Goal: Task Accomplishment & Management: Manage account settings

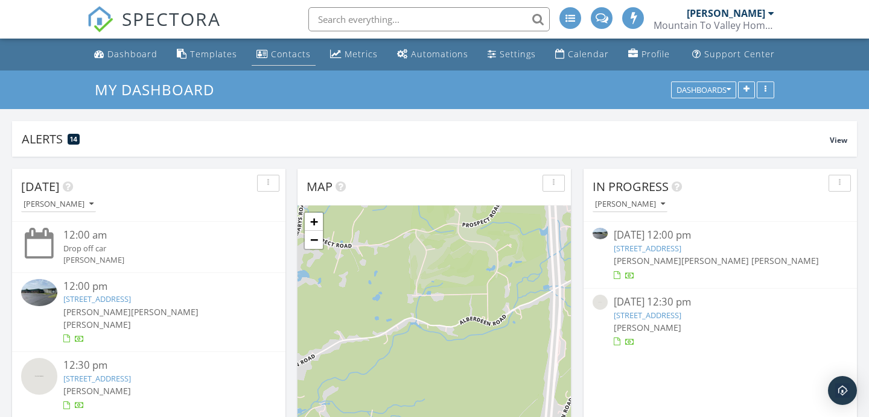
scroll to position [1, 0]
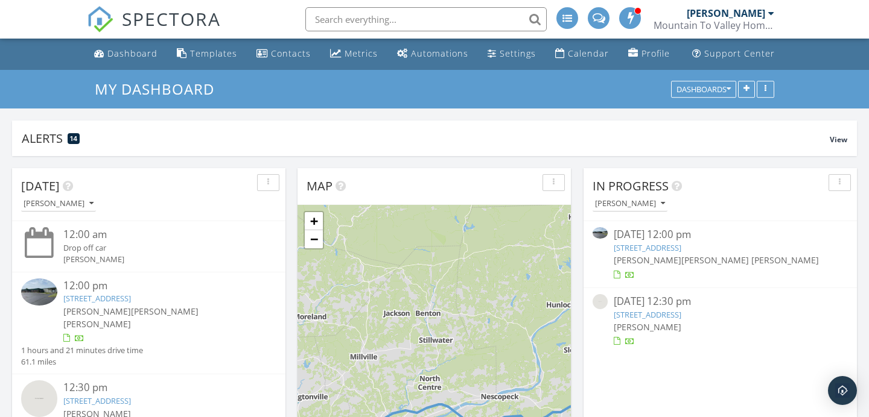
click at [677, 305] on div "[DATE] 12:30 pm" at bounding box center [719, 301] width 213 height 15
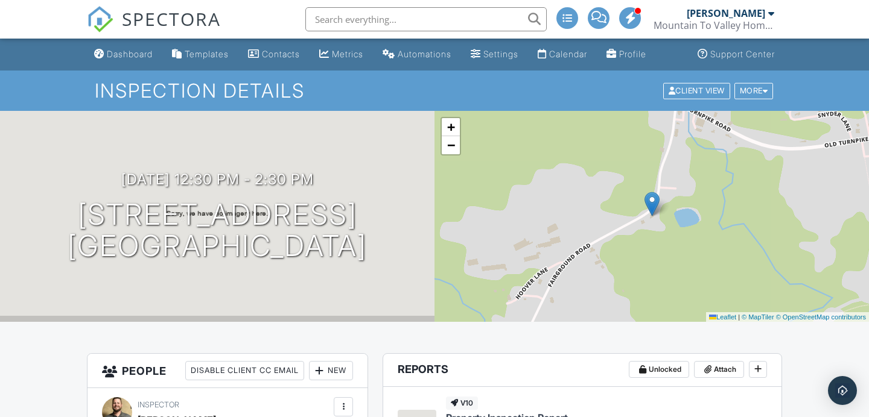
click at [108, 54] on div "Dashboard" at bounding box center [130, 54] width 46 height 10
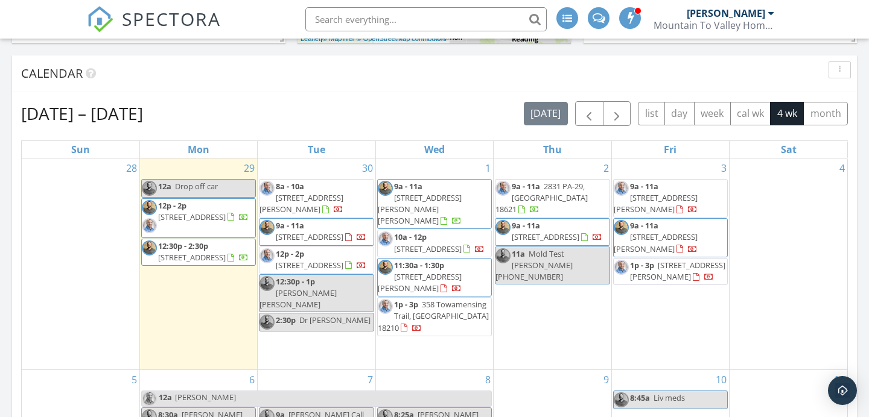
scroll to position [474, 0]
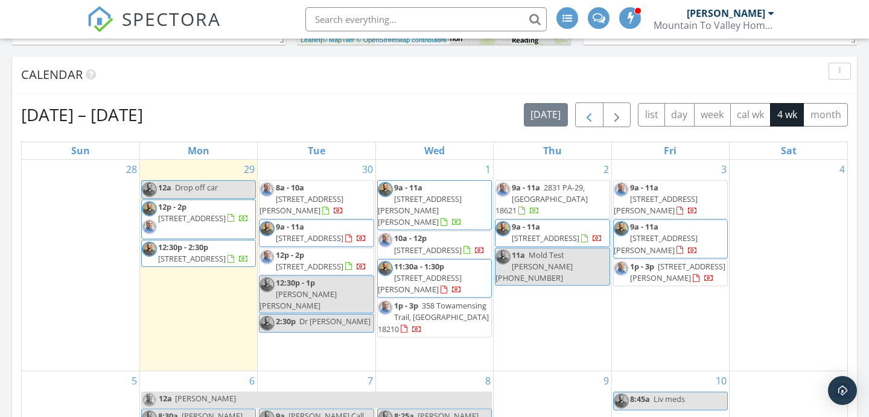
click at [569, 113] on div "today list day week cal wk 4 wk month" at bounding box center [686, 115] width 324 height 25
click at [579, 113] on button "button" at bounding box center [589, 115] width 28 height 25
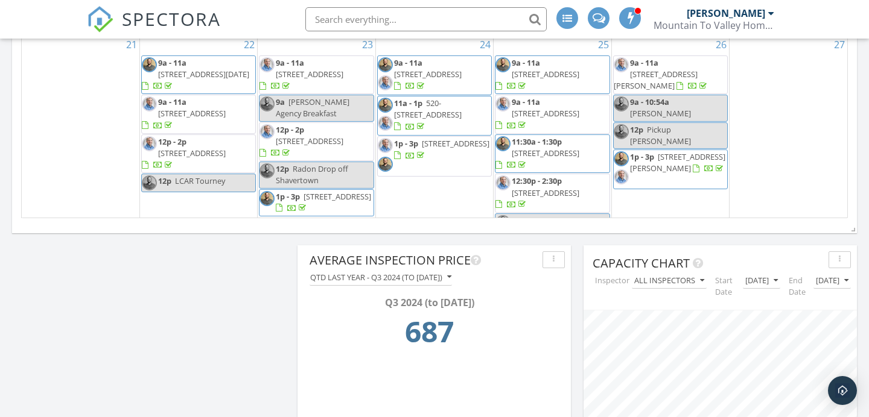
scroll to position [922, 0]
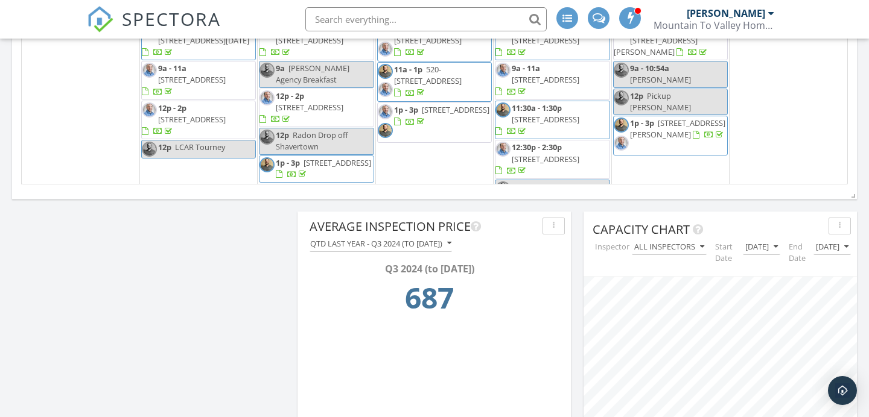
click at [313, 157] on span "36 bentwood road, Drums 18222" at bounding box center [337, 162] width 68 height 11
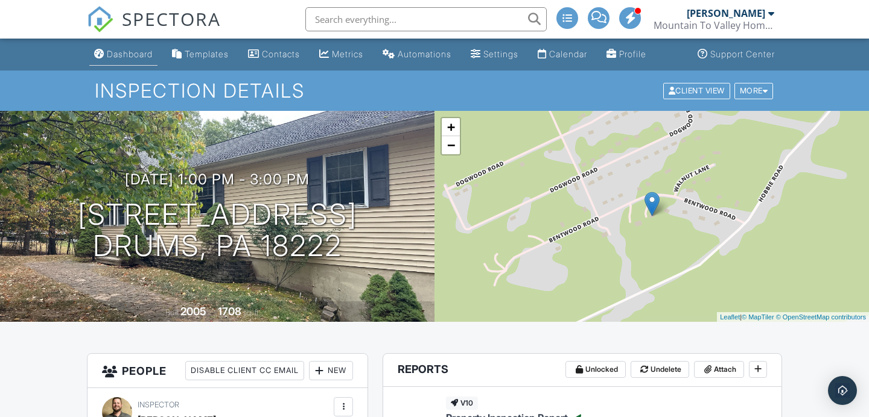
click at [125, 60] on link "Dashboard" at bounding box center [123, 54] width 68 height 22
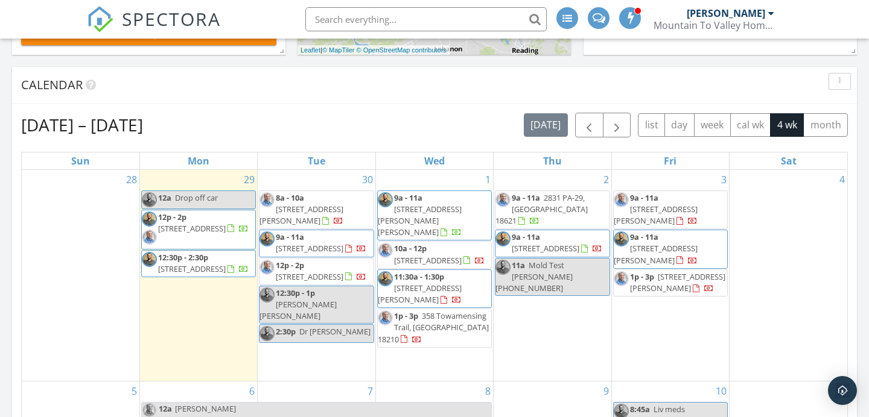
scroll to position [425, 0]
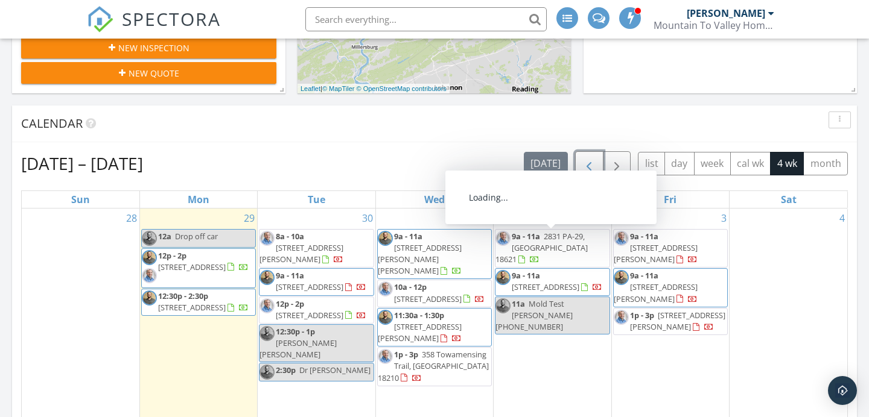
click at [584, 171] on span "button" at bounding box center [588, 164] width 14 height 14
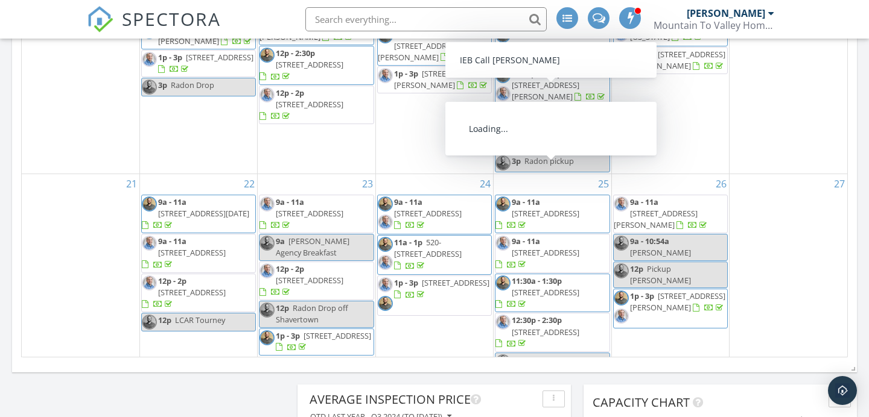
scroll to position [831, 0]
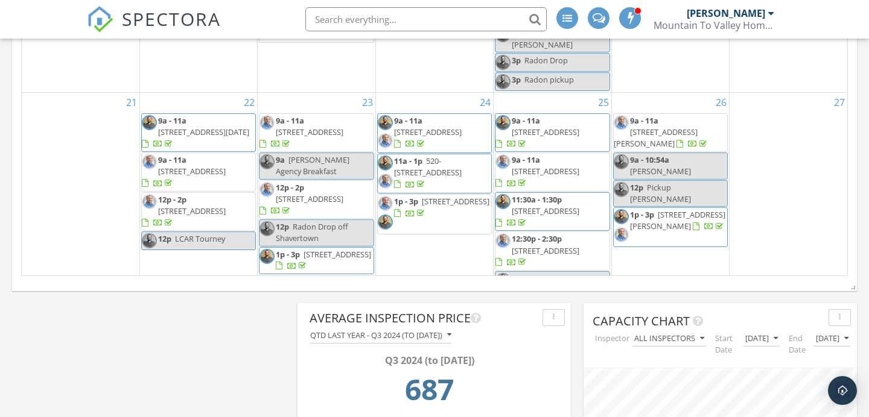
click at [323, 182] on span "12p - 2p [STREET_ADDRESS]" at bounding box center [315, 200] width 113 height 36
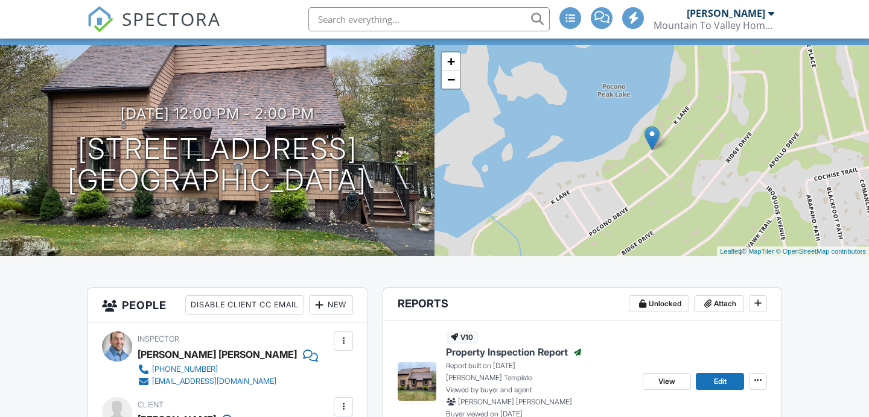
scroll to position [217, 0]
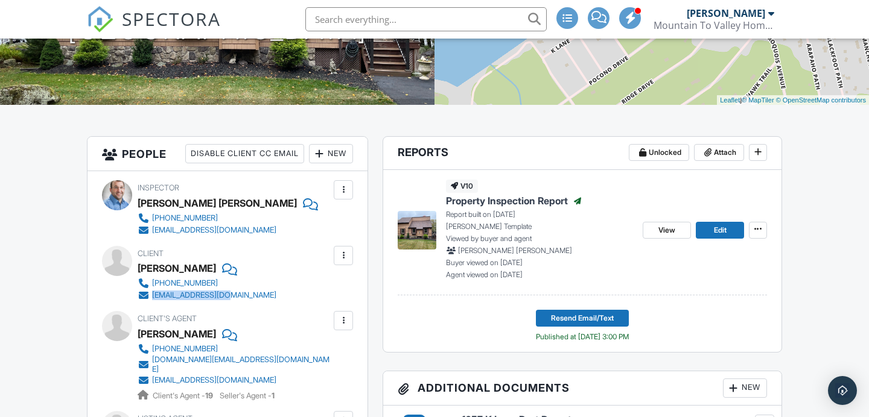
drag, startPoint x: 204, startPoint y: 300, endPoint x: 147, endPoint y: 297, distance: 56.8
click at [147, 297] on div "Client NIcole Smith 561-319-7549 npicot01@gmail.com" at bounding box center [236, 273] width 197 height 55
copy link "npicot01@gmail.com"
drag, startPoint x: 264, startPoint y: 356, endPoint x: 261, endPoint y: 363, distance: 7.6
click at [261, 363] on div "570-290-5321 csbergen.realtor@gmail.com shannonsellspa@gmail.com Client's Agent…" at bounding box center [239, 372] width 203 height 59
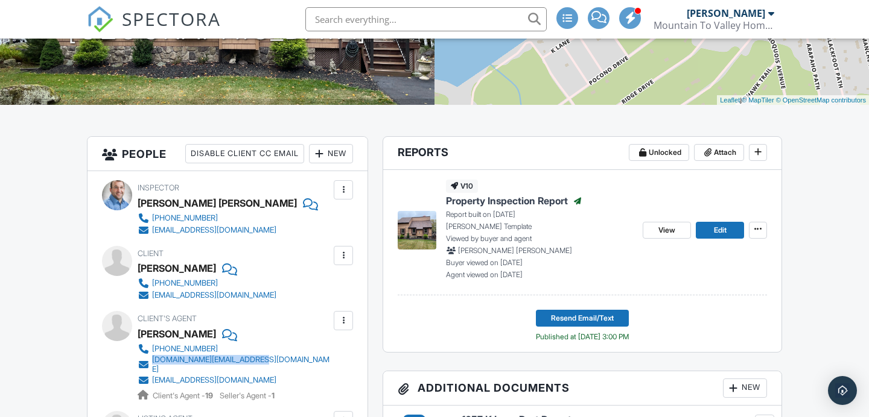
copy div "csbergen.realtor@gmail.com"
drag, startPoint x: 291, startPoint y: 377, endPoint x: 151, endPoint y: 377, distance: 140.5
click at [151, 377] on div "Client's Agent Christy Bergen 570-290-5321 csbergen.realtor@gmail.com shannonse…" at bounding box center [263, 356] width 251 height 90
copy div "shannonsellspa@gmail.com"
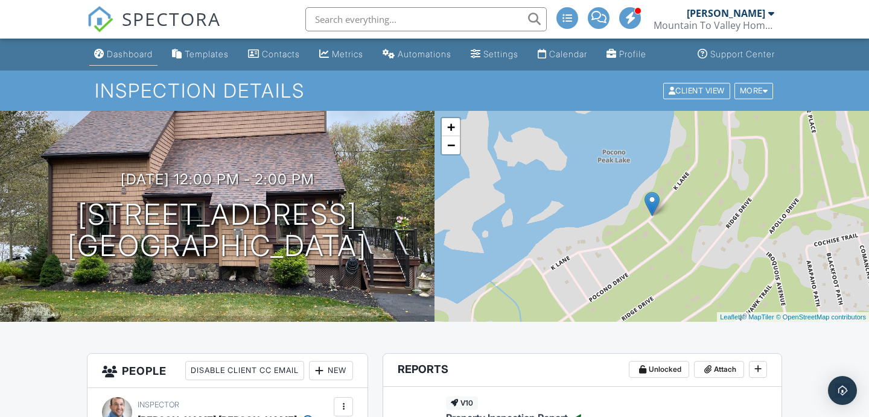
click at [146, 48] on link "Dashboard" at bounding box center [123, 54] width 68 height 22
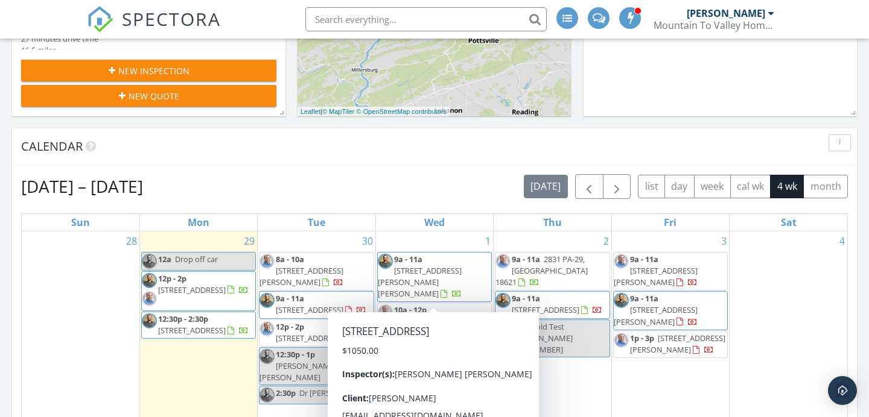
scroll to position [367, 0]
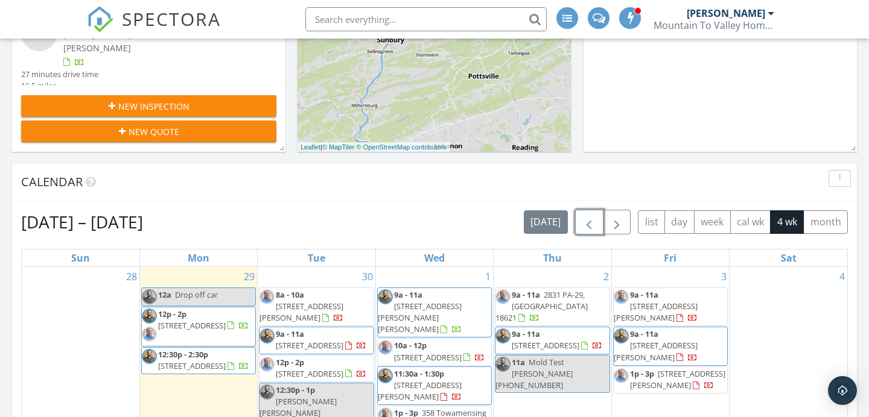
click at [601, 224] on button "button" at bounding box center [589, 222] width 28 height 25
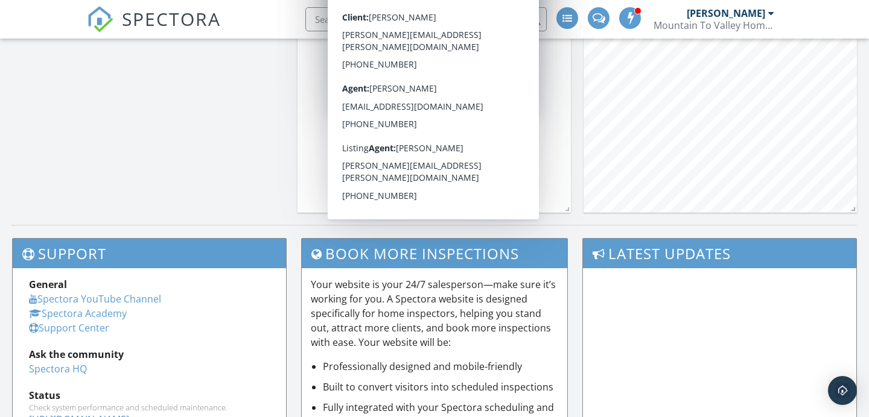
scroll to position [1006, 0]
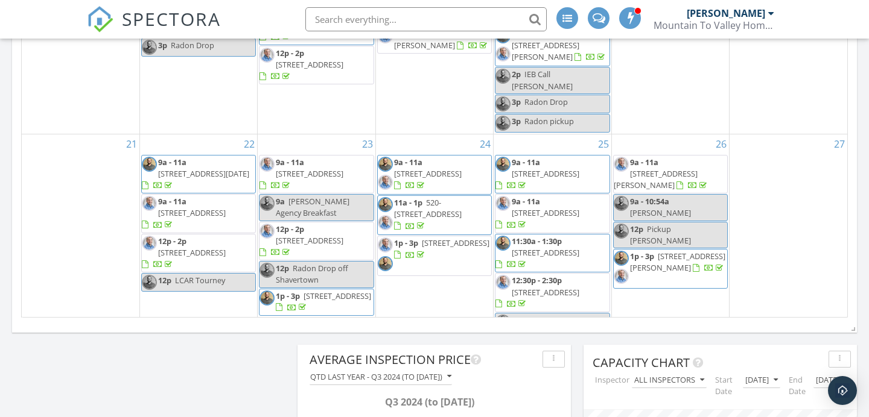
scroll to position [790, 0]
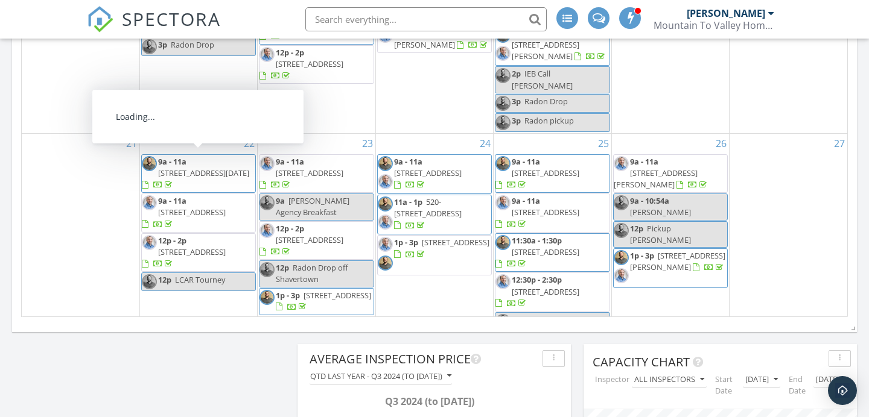
click at [217, 247] on span "1610 Westminster Rd, Plains 18702" at bounding box center [192, 252] width 68 height 11
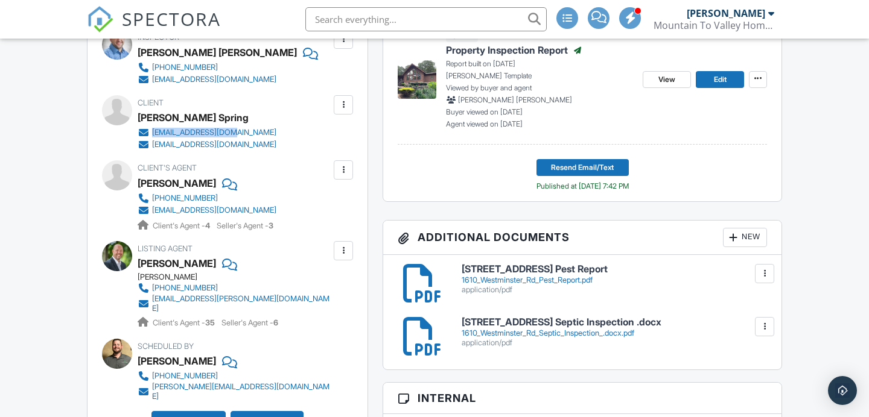
drag, startPoint x: 262, startPoint y: 130, endPoint x: 148, endPoint y: 131, distance: 114.0
click at [148, 131] on div "Client [PERSON_NAME] Spring [EMAIL_ADDRESS][DOMAIN_NAME] [EMAIL_ADDRESS][DOMAIN…" at bounding box center [236, 122] width 197 height 55
copy link "aspring88@gmail.com"
drag, startPoint x: 290, startPoint y: 147, endPoint x: 151, endPoint y: 140, distance: 139.5
click at [151, 140] on div "Client Adam Spring aspring88@gmail.com shaunamphil@yahoo.com" at bounding box center [236, 122] width 197 height 55
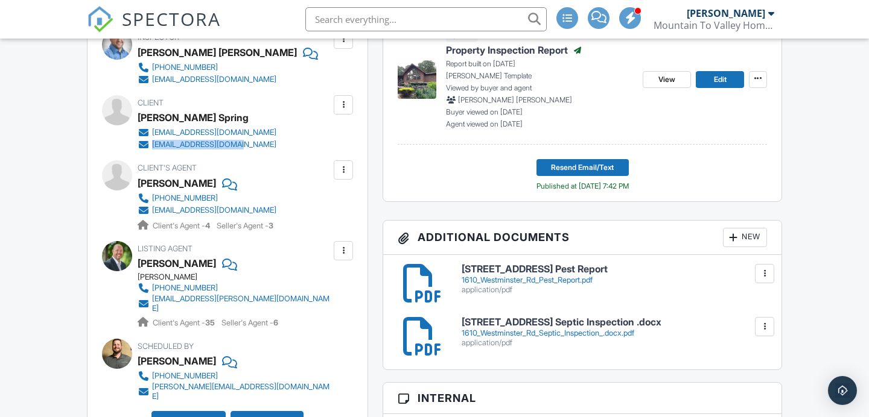
copy div "shaunamphil@yahoo.com"
drag, startPoint x: 318, startPoint y: 210, endPoint x: 152, endPoint y: 211, distance: 166.5
click at [152, 211] on div "Client's Agent Jeff Gustinucci 570-760-2105 jgustinucci@coldwellbankernepa.com …" at bounding box center [236, 195] width 197 height 71
copy div "jgustinucci@coldwellbankernepa.com"
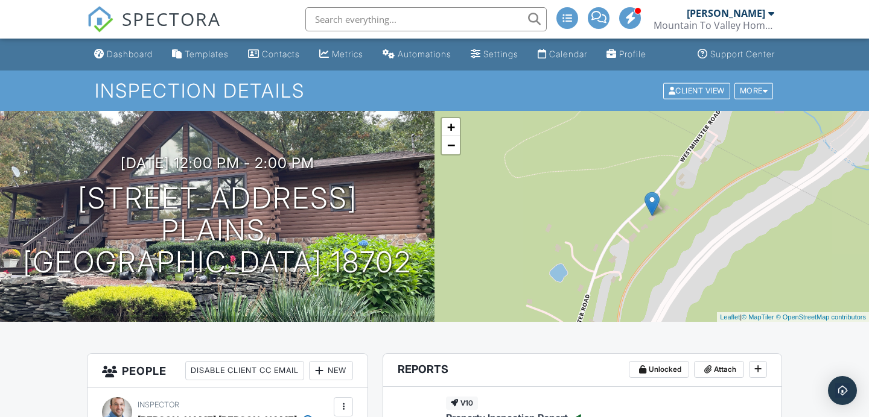
click at [127, 55] on div "Dashboard" at bounding box center [130, 54] width 46 height 10
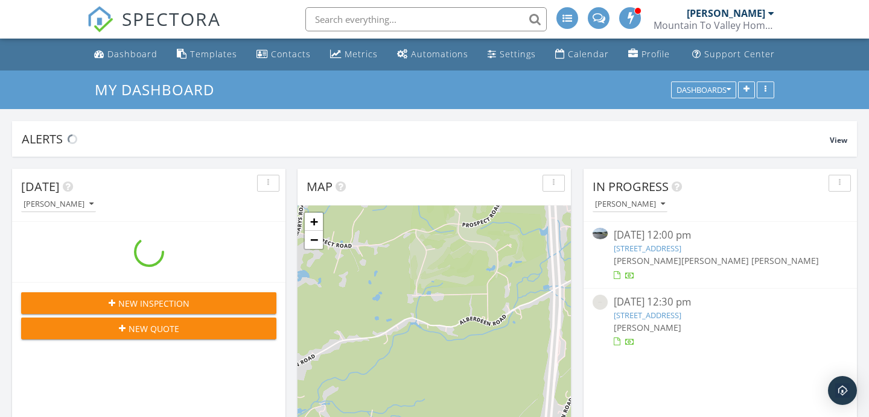
scroll to position [259, 273]
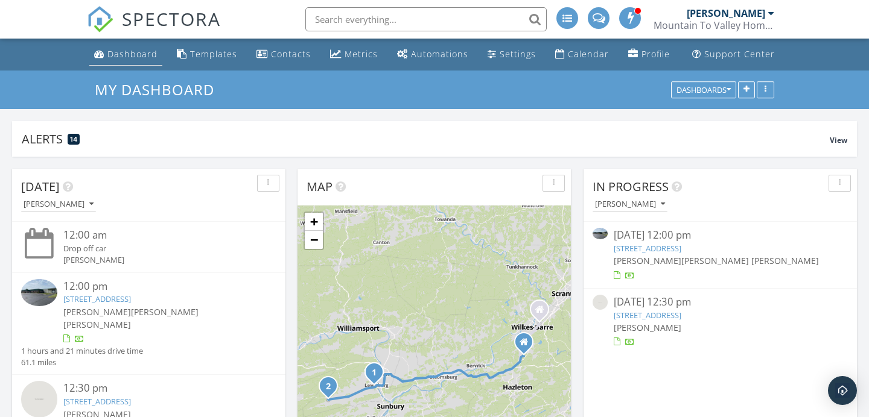
click at [141, 48] on link "Dashboard" at bounding box center [125, 54] width 73 height 22
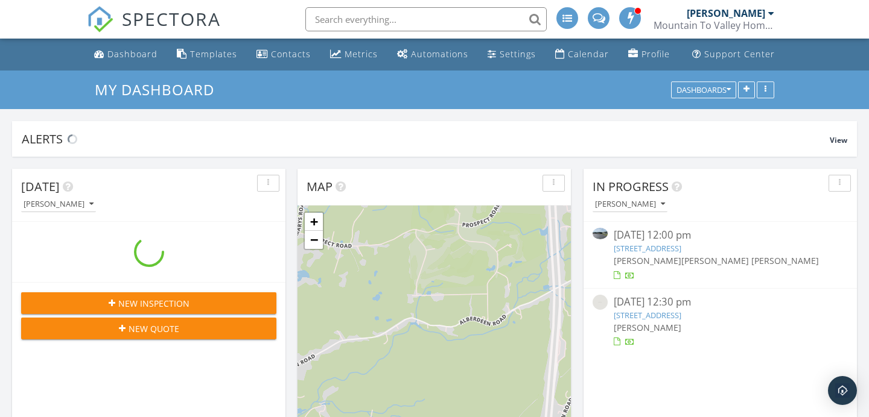
scroll to position [1249, 869]
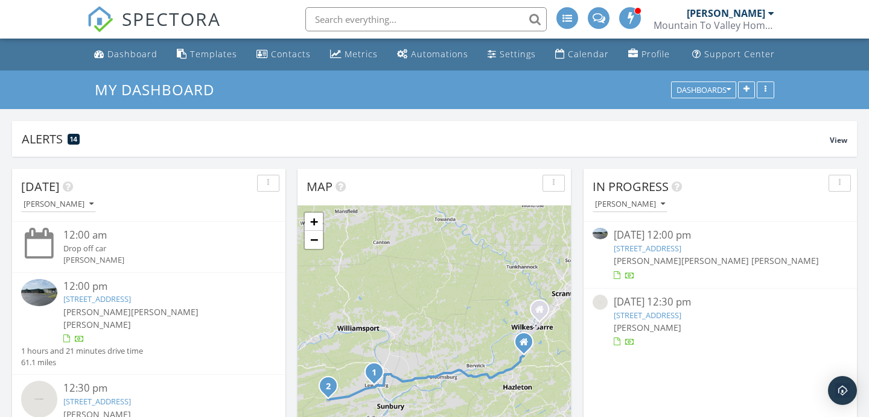
click at [668, 316] on link "[STREET_ADDRESS]" at bounding box center [647, 315] width 68 height 11
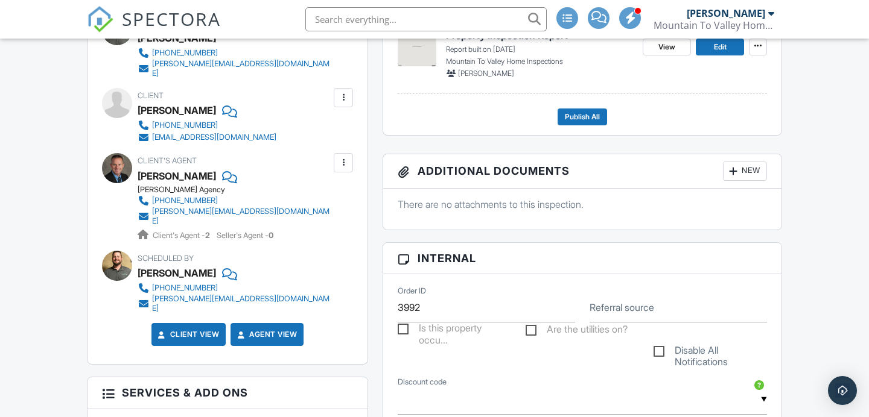
scroll to position [387, 0]
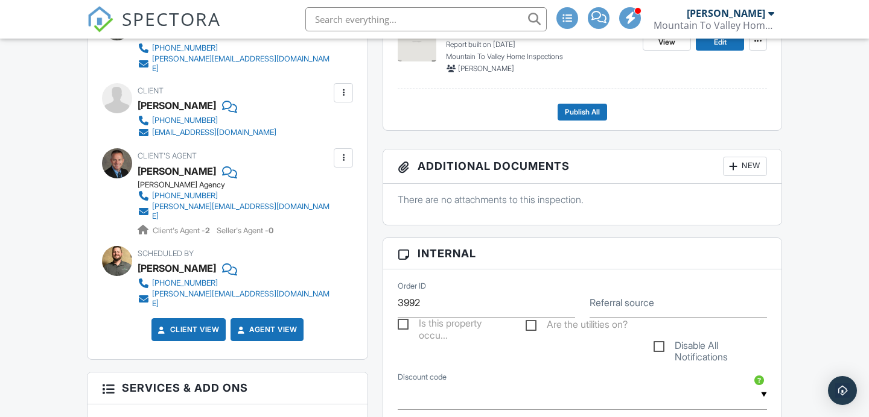
click at [727, 171] on div at bounding box center [733, 166] width 12 height 12
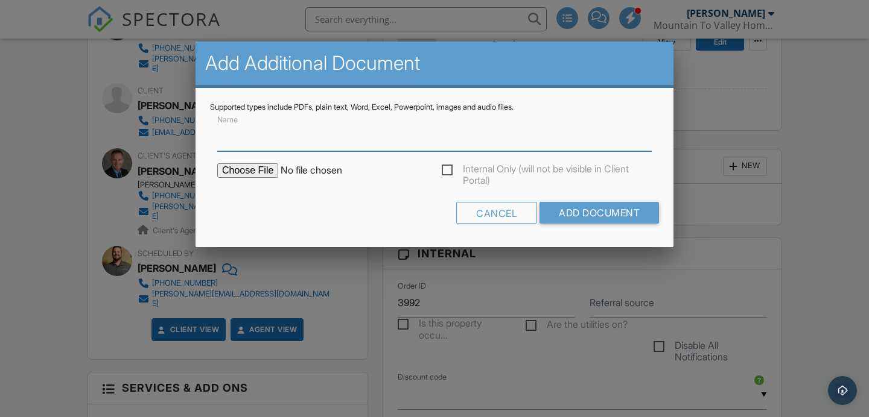
click at [436, 148] on input "Name" at bounding box center [434, 137] width 434 height 30
type input "WDI Report"
click at [264, 179] on div "Internal Only (will not be visible in Client Portal)" at bounding box center [434, 176] width 449 height 27
click at [262, 168] on input "file" at bounding box center [319, 170] width 205 height 14
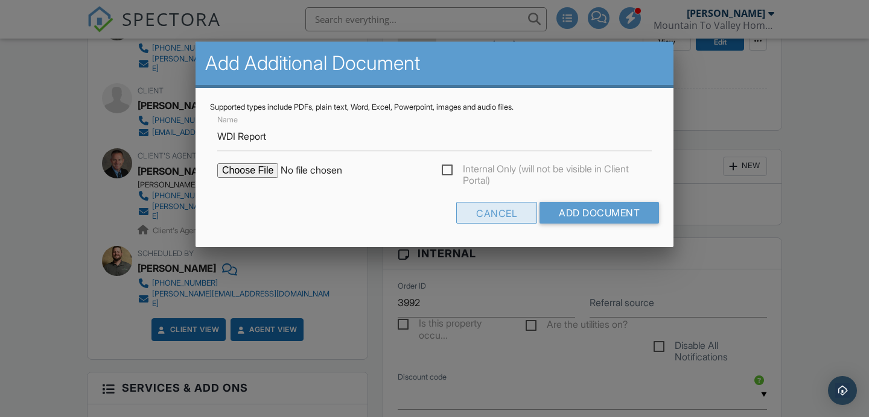
click at [470, 204] on div "Cancel" at bounding box center [496, 213] width 81 height 22
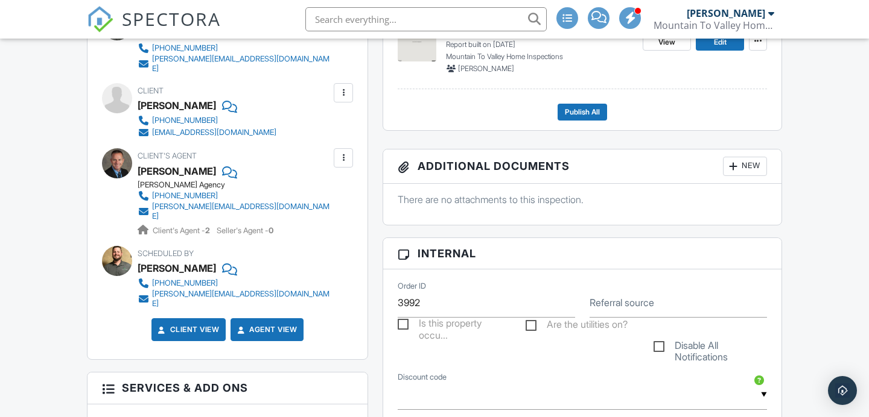
click at [742, 170] on div "New" at bounding box center [745, 166] width 44 height 19
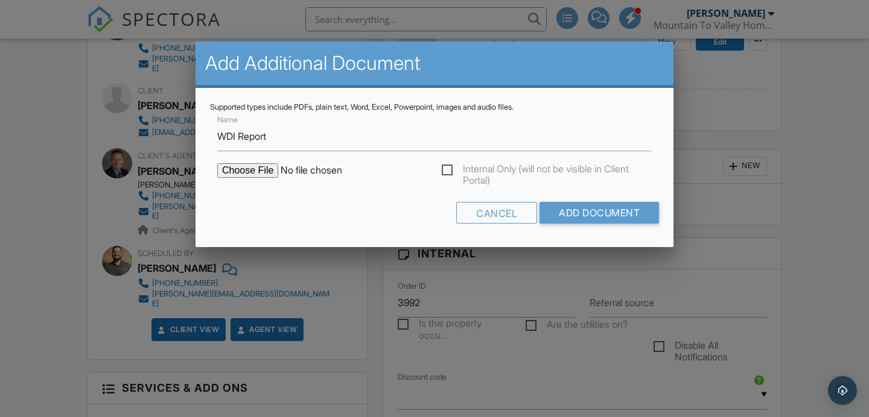
click at [258, 180] on div "Internal Only (will not be visible in Client Portal)" at bounding box center [434, 176] width 449 height 27
click at [258, 174] on input "file" at bounding box center [319, 170] width 205 height 14
type input "C:\fakepath\WDI Report NPMA-33.pdf"
click at [611, 213] on input "Add Document" at bounding box center [598, 213] width 119 height 22
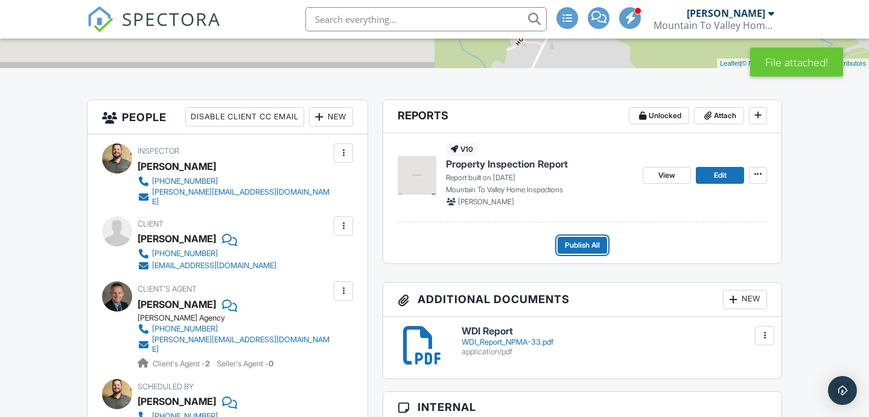
click at [565, 241] on span "Publish All" at bounding box center [582, 245] width 35 height 12
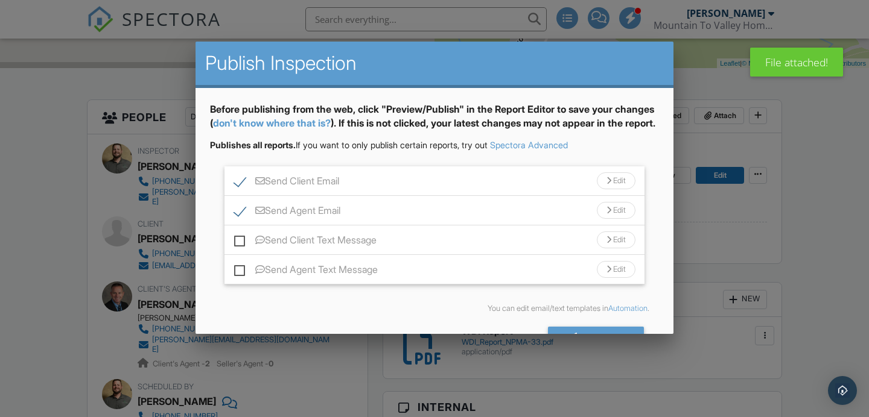
click at [247, 191] on label "Send Client Email" at bounding box center [286, 183] width 105 height 15
checkbox input "false"
click at [244, 219] on label "Send Agent Email" at bounding box center [287, 212] width 106 height 15
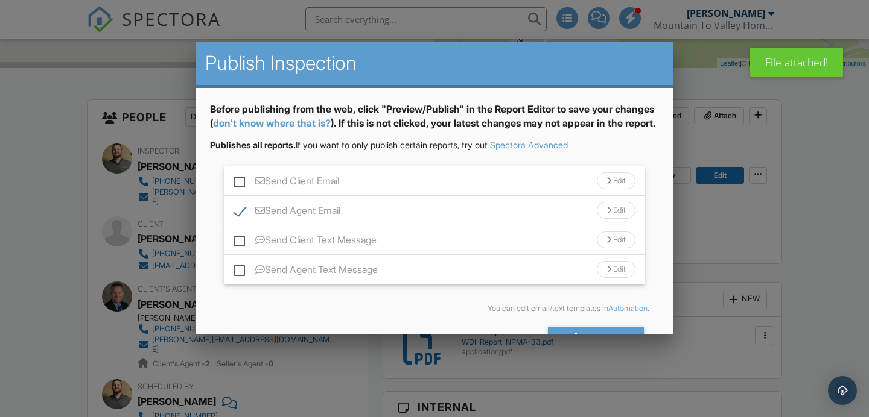
checkbox input "false"
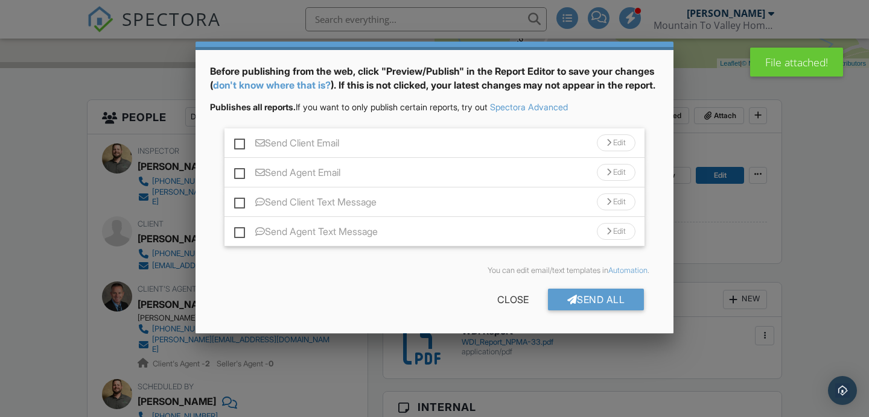
click at [606, 304] on div "Send All" at bounding box center [596, 300] width 97 height 22
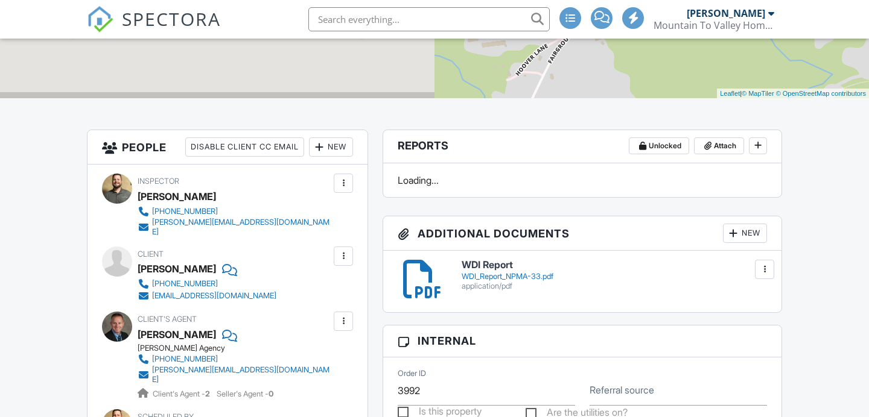
click at [232, 291] on div "[EMAIL_ADDRESS][DOMAIN_NAME]" at bounding box center [214, 296] width 124 height 10
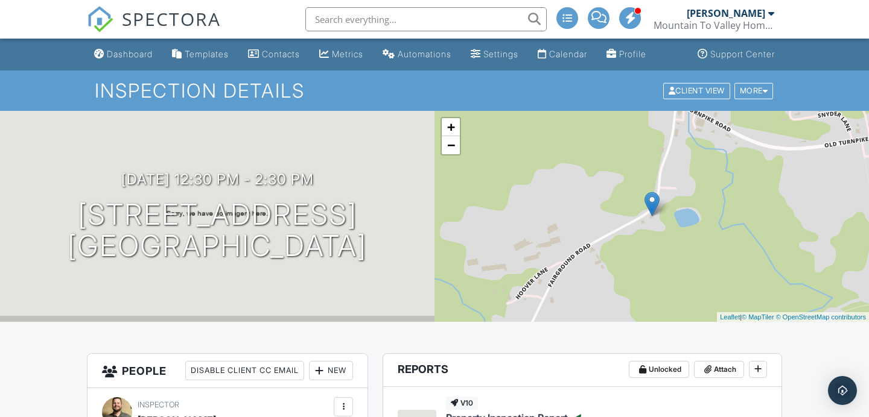
click at [119, 45] on link "Dashboard" at bounding box center [123, 54] width 68 height 22
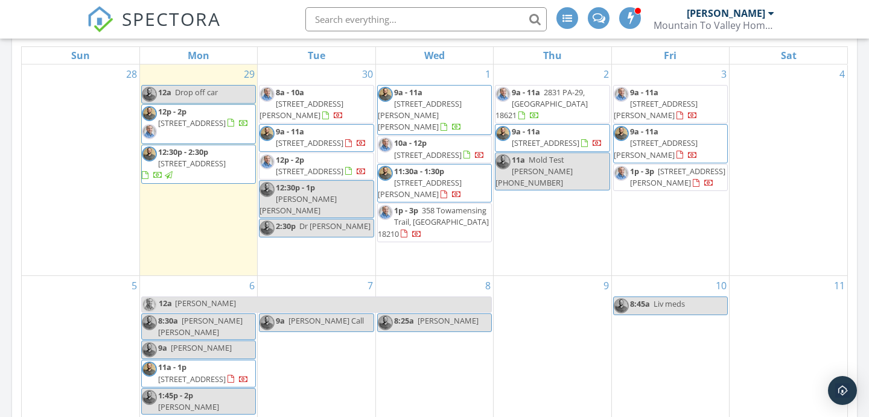
scroll to position [573, 0]
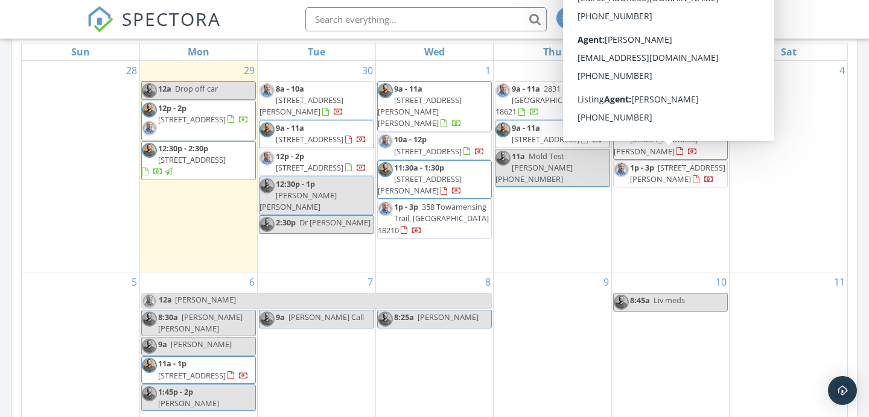
click at [681, 226] on div "3 9a - 11a [STREET_ADDRESS][PERSON_NAME] 9a - 11a [STREET_ADDRESS][PERSON_NAME]…" at bounding box center [670, 166] width 117 height 211
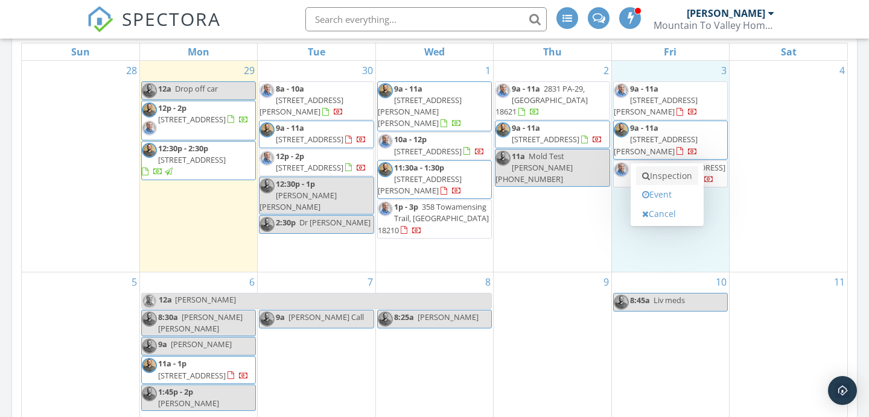
click at [668, 177] on link "Inspection" at bounding box center [667, 175] width 62 height 19
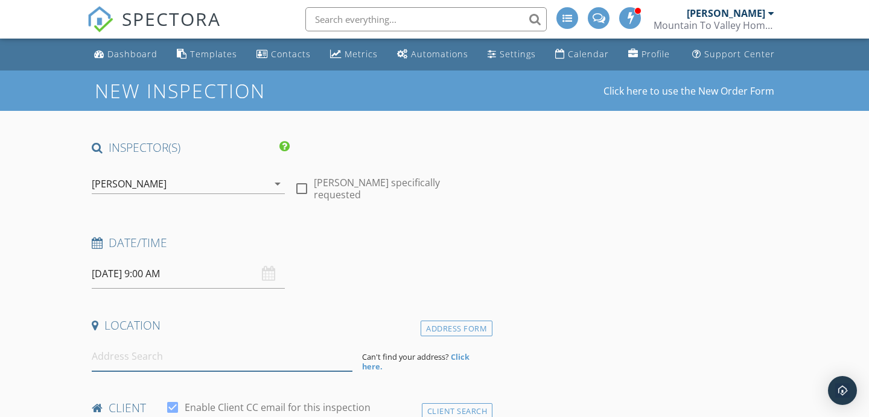
click at [243, 362] on input at bounding box center [222, 357] width 261 height 30
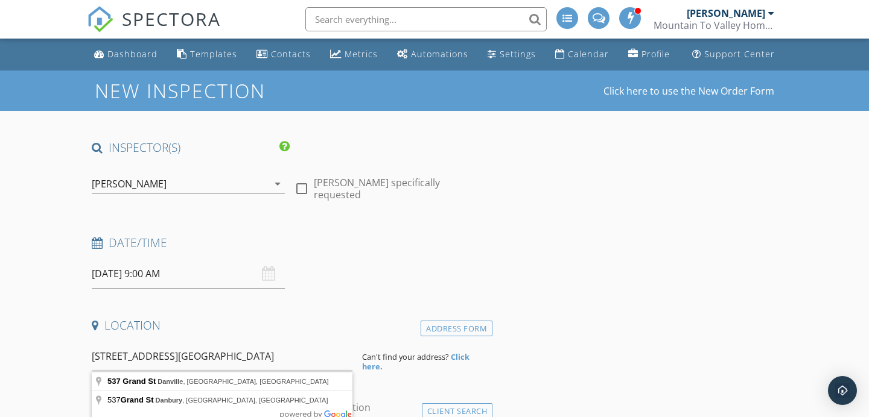
type input "537 Grand St, Danville, PA, USA"
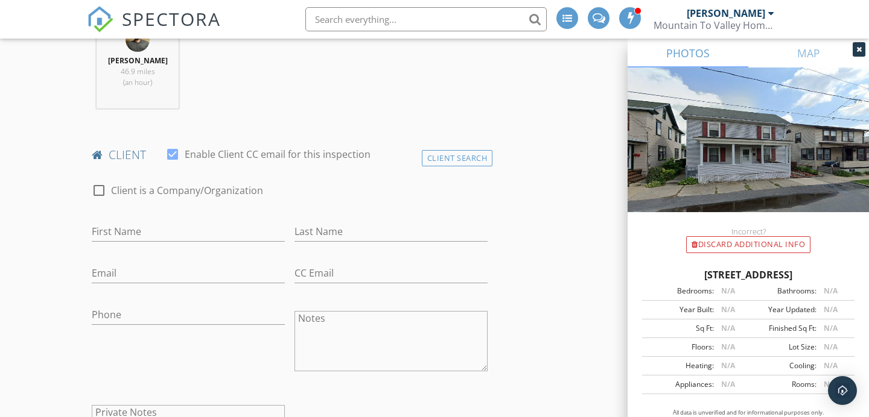
scroll to position [562, 0]
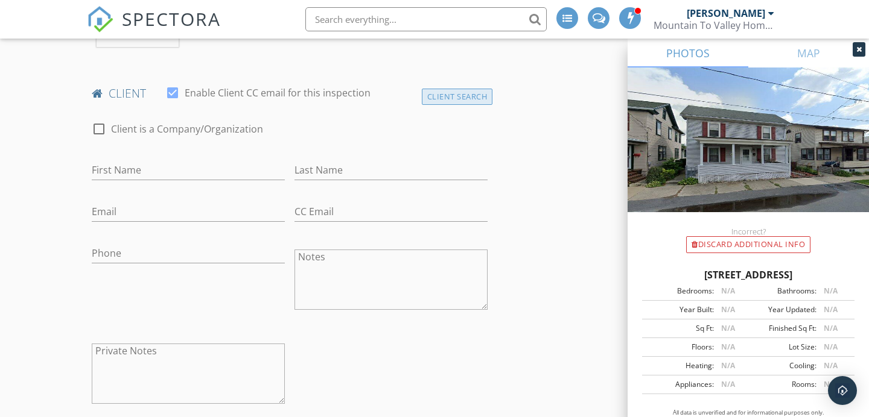
click at [466, 103] on div "Client Search" at bounding box center [457, 97] width 71 height 16
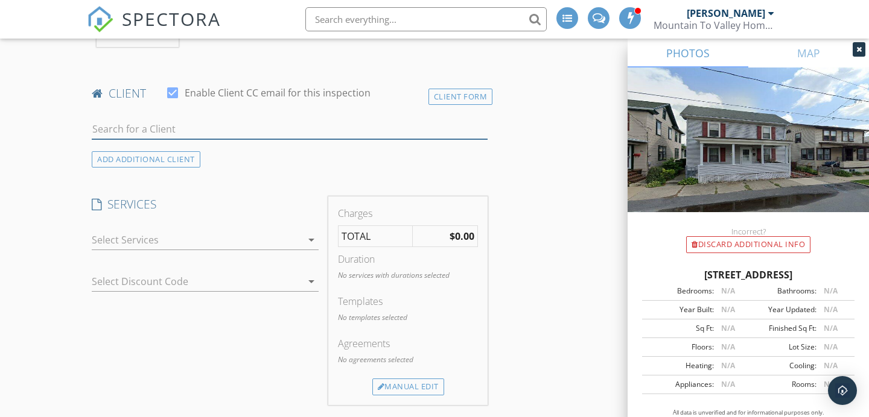
click at [147, 126] on input "text" at bounding box center [290, 129] width 396 height 20
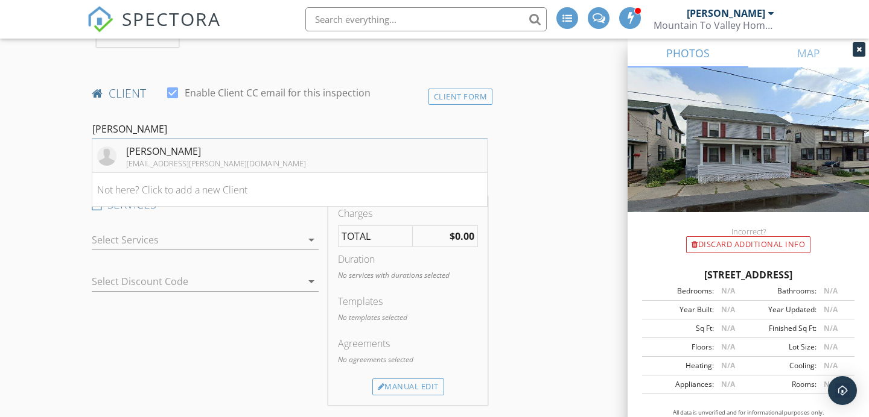
type input "matthew tay"
click at [340, 148] on li "Matthew Taylor matt.taylor.rt@gmail.com" at bounding box center [289, 156] width 395 height 34
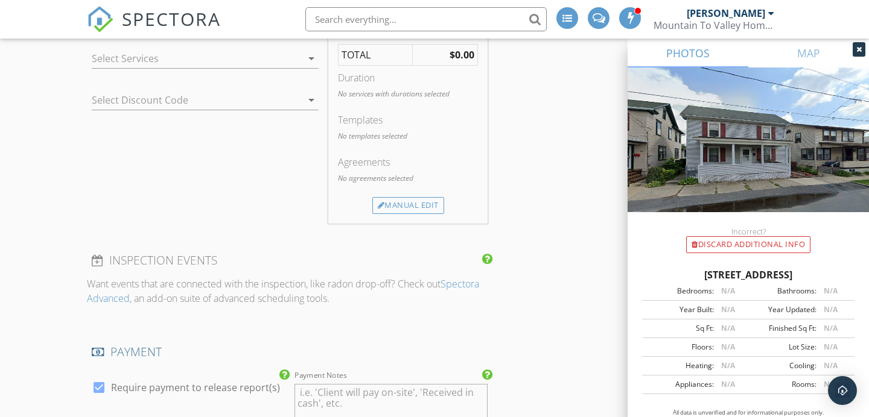
scroll to position [1012, 0]
click at [402, 209] on div "Manual Edit" at bounding box center [408, 207] width 72 height 17
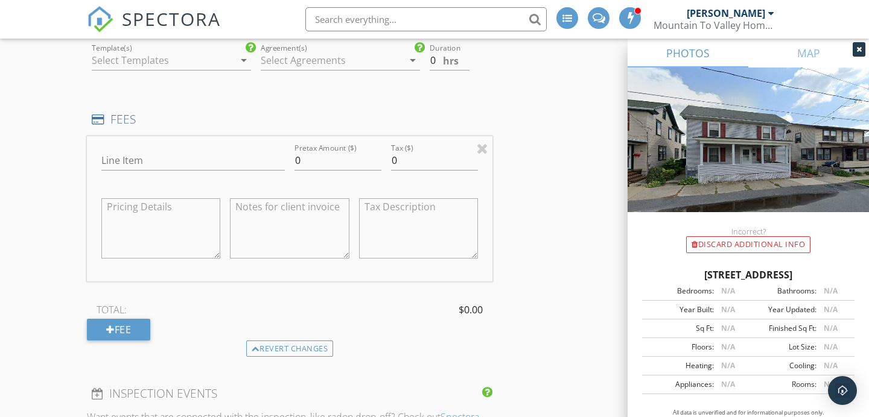
click at [169, 66] on div at bounding box center [163, 60] width 142 height 19
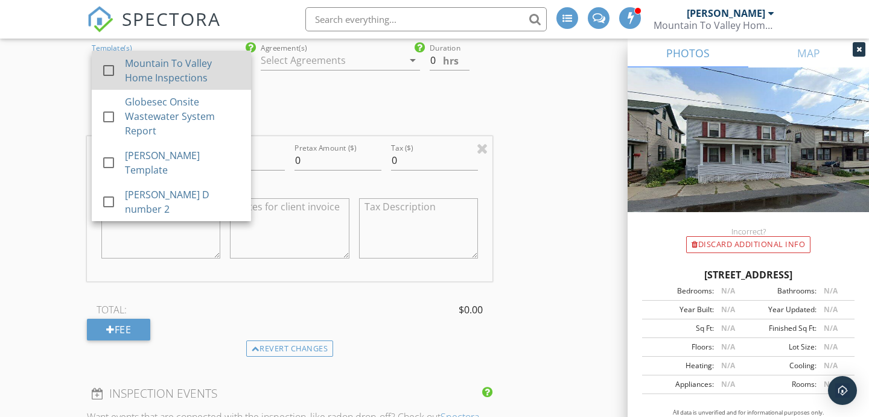
click at [169, 66] on div "Mountain To Valley Home Inspections" at bounding box center [183, 70] width 116 height 29
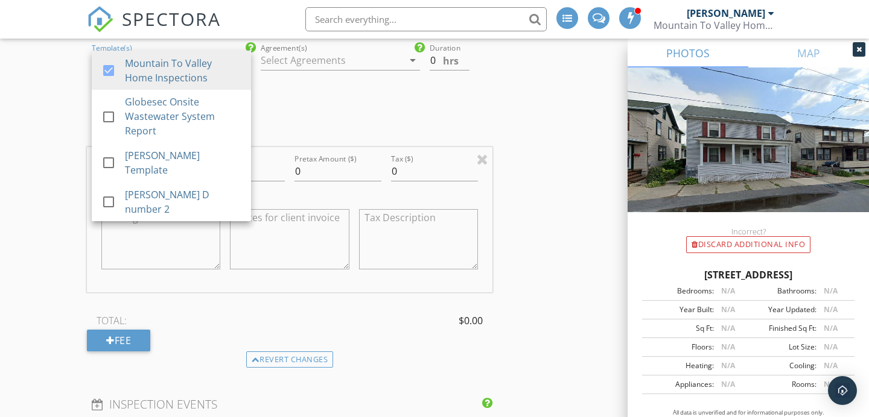
click at [307, 66] on div at bounding box center [332, 60] width 142 height 19
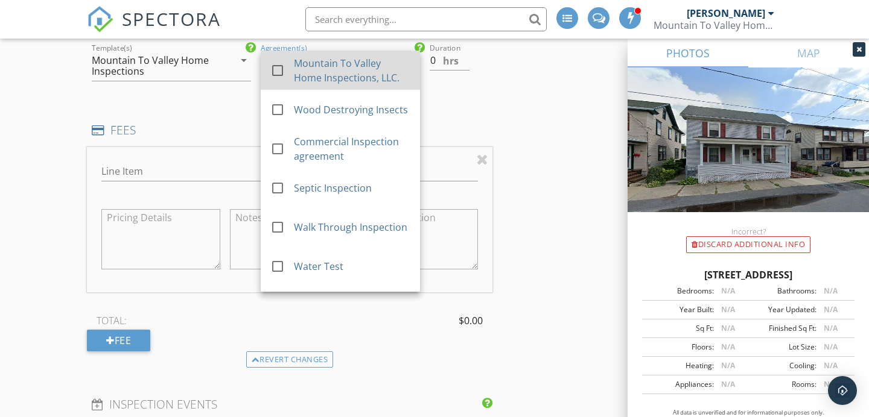
click at [307, 66] on div "Mountain To Valley Home Inspections, LLC." at bounding box center [352, 70] width 116 height 29
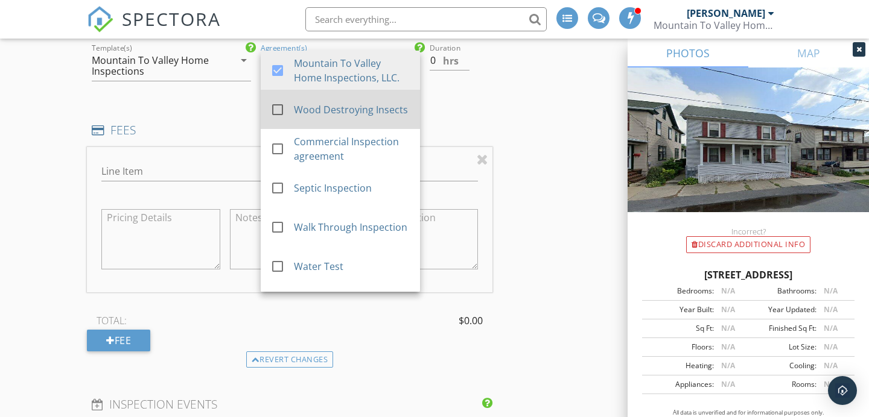
drag, startPoint x: 304, startPoint y: 97, endPoint x: 416, endPoint y: 66, distance: 116.5
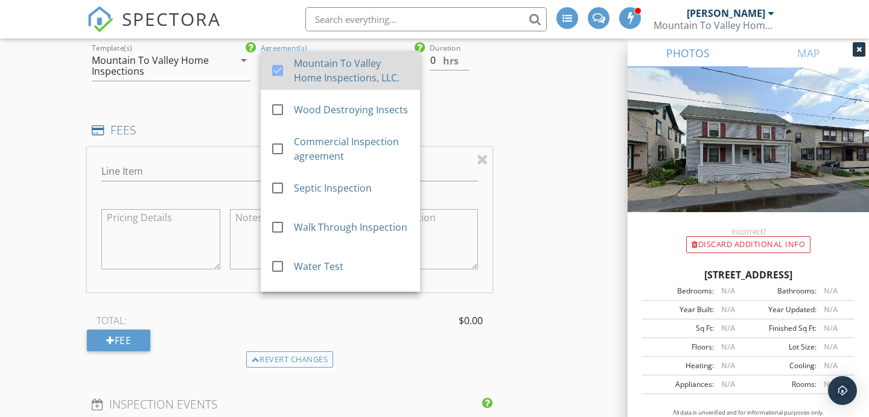
click at [304, 97] on div "check_box_outline_blank Wood Destroying Insects" at bounding box center [340, 110] width 140 height 30
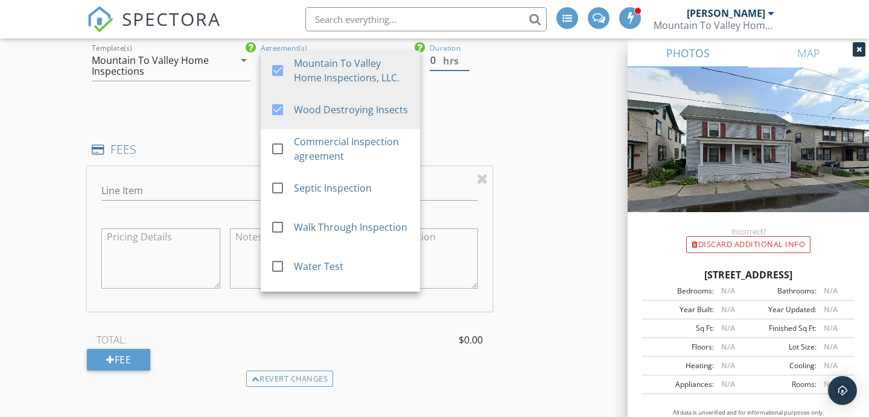
drag, startPoint x: 428, startPoint y: 63, endPoint x: 405, endPoint y: 62, distance: 22.9
click at [405, 62] on div "check_box Mountain To Valley Home Inspections check_box_outline_blank Globesec …" at bounding box center [289, 77] width 405 height 72
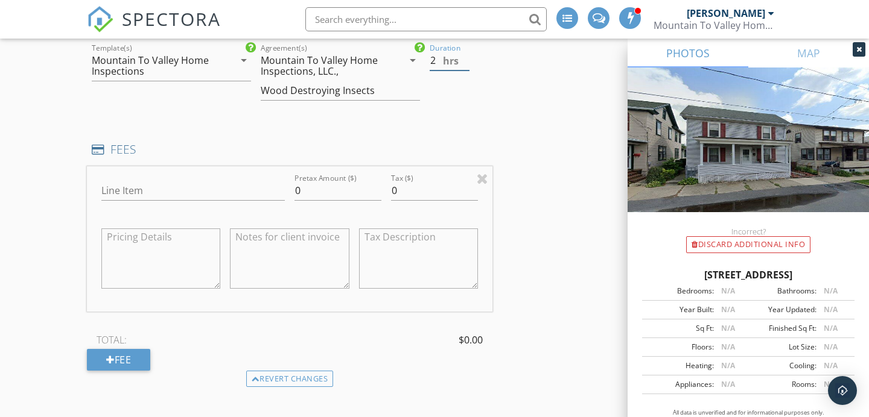
type input "2"
click at [232, 185] on input "Line Item" at bounding box center [192, 191] width 183 height 20
type input "Home Inspection"
click at [247, 188] on div "Line Item Home Inspection Pretax Amount ($) 0 Tax ($) 0" at bounding box center [289, 238] width 405 height 145
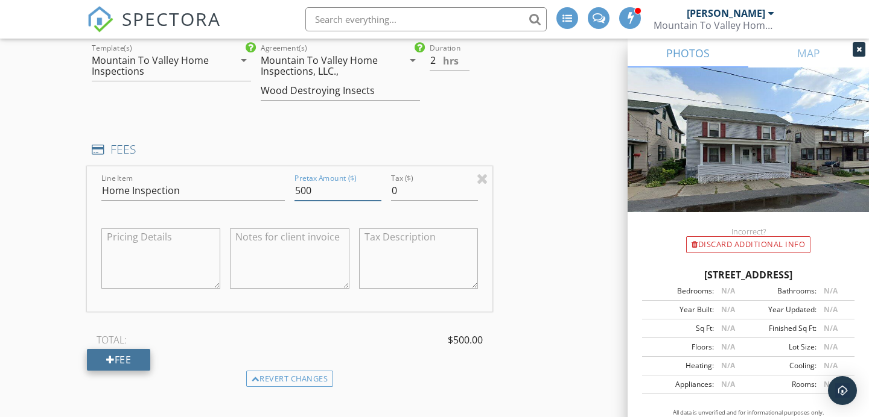
type input "500"
click at [143, 361] on div "Fee" at bounding box center [118, 360] width 63 height 22
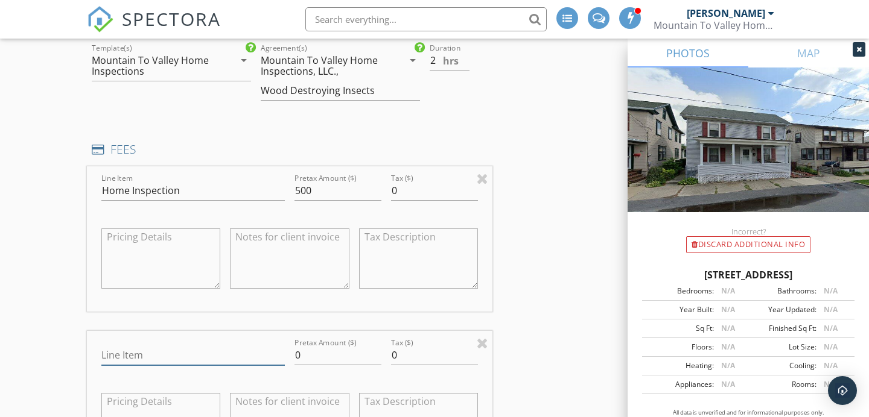
click at [144, 360] on input "Line Item" at bounding box center [192, 356] width 183 height 20
type input "Wood Destroying Organisms"
drag, startPoint x: 278, startPoint y: 355, endPoint x: 267, endPoint y: 350, distance: 11.7
click at [268, 351] on div "Line Item Wood Destroying Organisms Pretax Amount ($) 0 Tax ($) 0" at bounding box center [289, 403] width 405 height 145
type input "75"
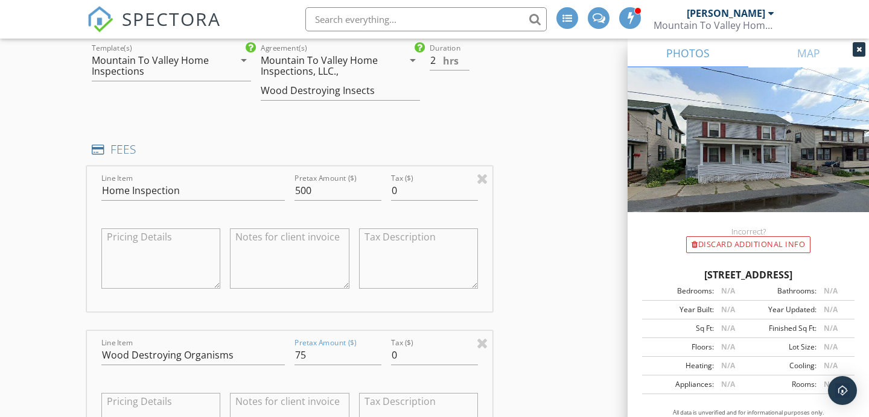
click at [578, 304] on div "INSPECTOR(S) check_box Justin Weber PRIMARY check_box_outline_blank Mike Bonita…" at bounding box center [434, 358] width 695 height 2461
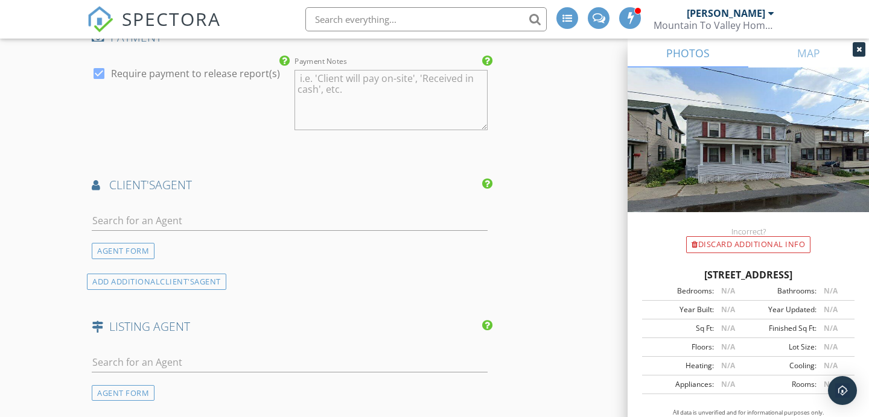
scroll to position [1656, 0]
click at [246, 220] on input "text" at bounding box center [290, 221] width 396 height 20
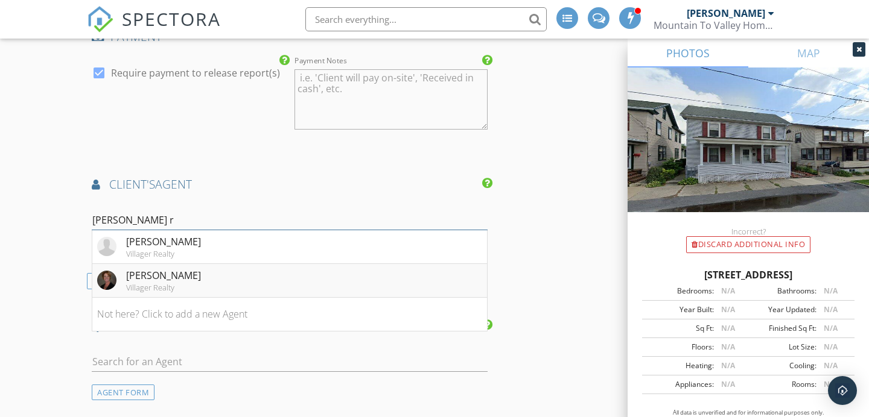
type input "trish r"
click at [238, 275] on li "Trish Ruth Villager Realty" at bounding box center [289, 281] width 395 height 34
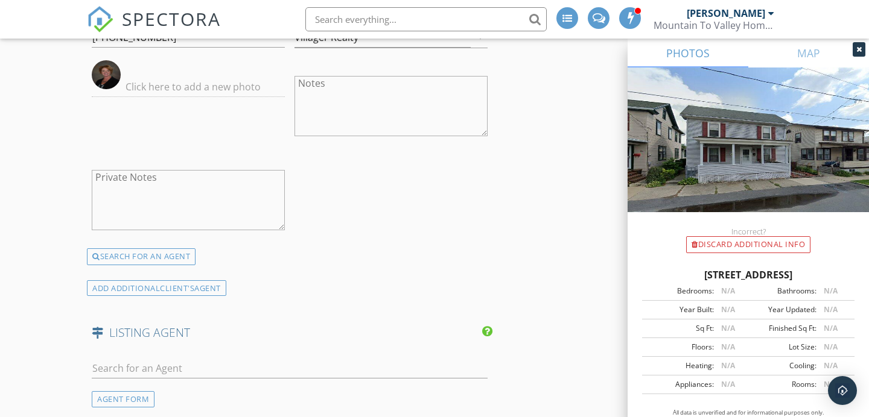
scroll to position [1939, 0]
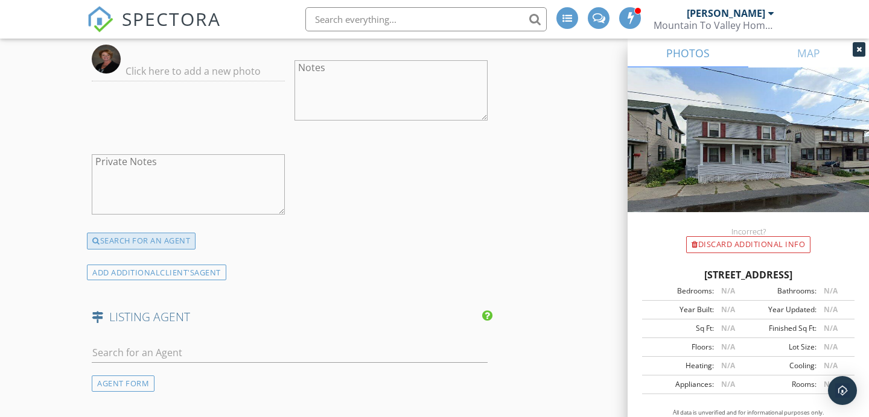
click at [181, 246] on div "SEARCH FOR AN AGENT" at bounding box center [141, 241] width 109 height 17
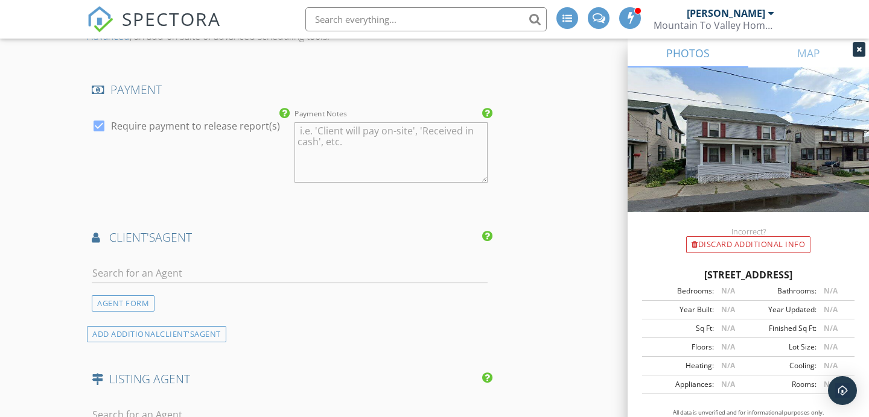
scroll to position [1593, 0]
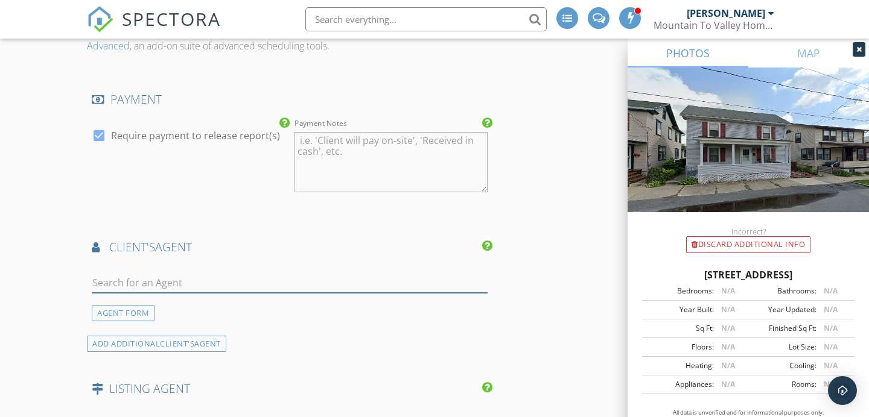
click at [200, 278] on input "text" at bounding box center [290, 283] width 396 height 20
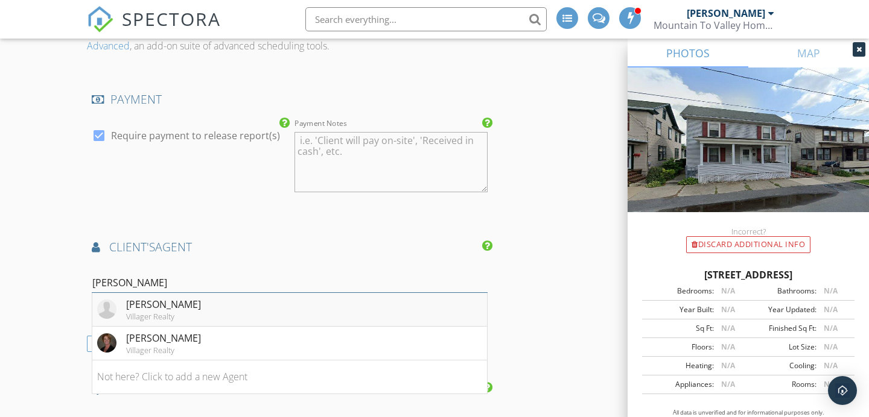
type input "trish ruth"
click at [249, 306] on li "Trish Ruth Villager Realty" at bounding box center [289, 310] width 395 height 34
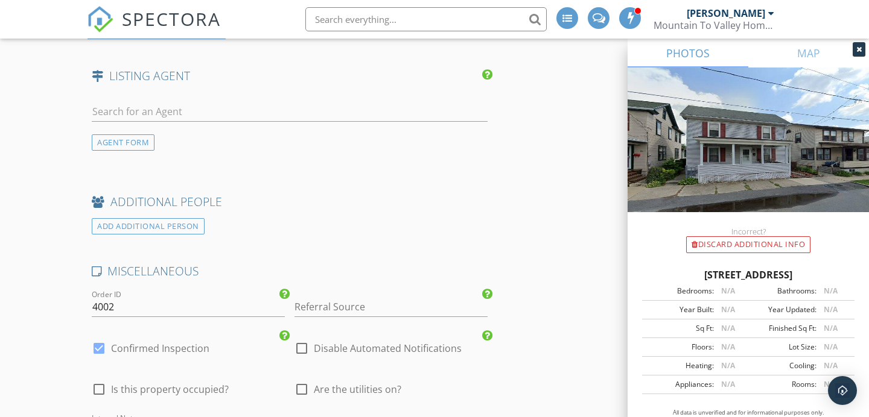
scroll to position [2204, 0]
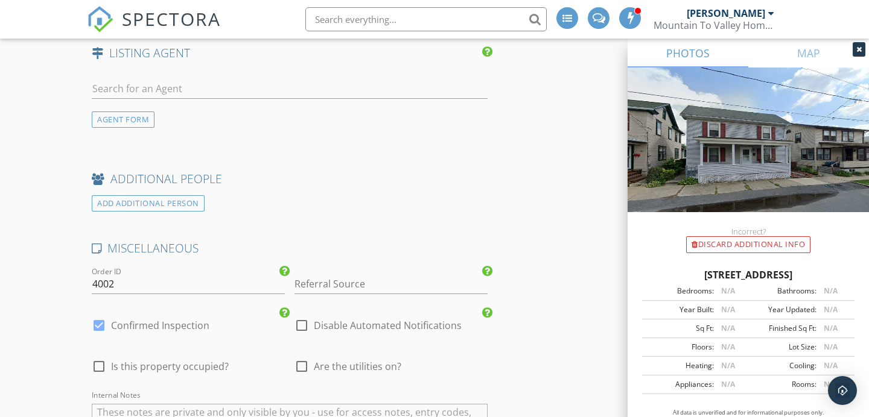
click at [176, 101] on div at bounding box center [290, 95] width 396 height 32
click at [176, 98] on div at bounding box center [290, 95] width 396 height 32
click at [177, 96] on input "text" at bounding box center [290, 89] width 396 height 20
type input "wrob"
click at [182, 157] on li "Not here? Click to add a new Agent" at bounding box center [289, 150] width 395 height 34
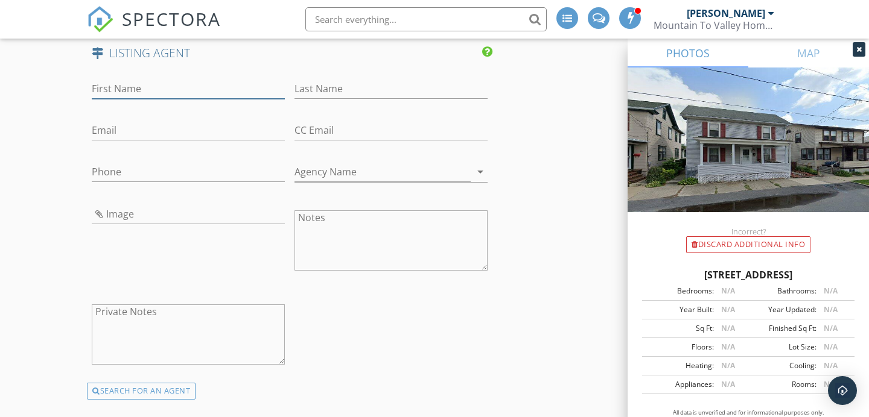
click at [180, 91] on input "First Name" at bounding box center [188, 89] width 193 height 20
type input "Max"
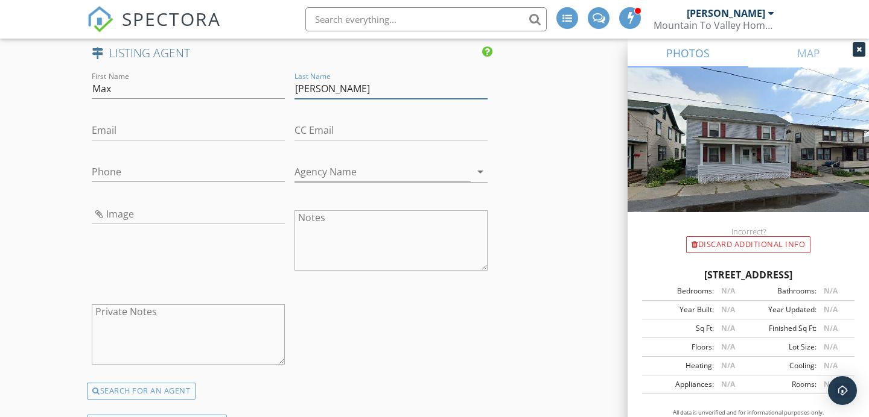
type input "Wrobel"
click at [180, 170] on input "Phone" at bounding box center [188, 172] width 193 height 20
paste input "570-764-0206"
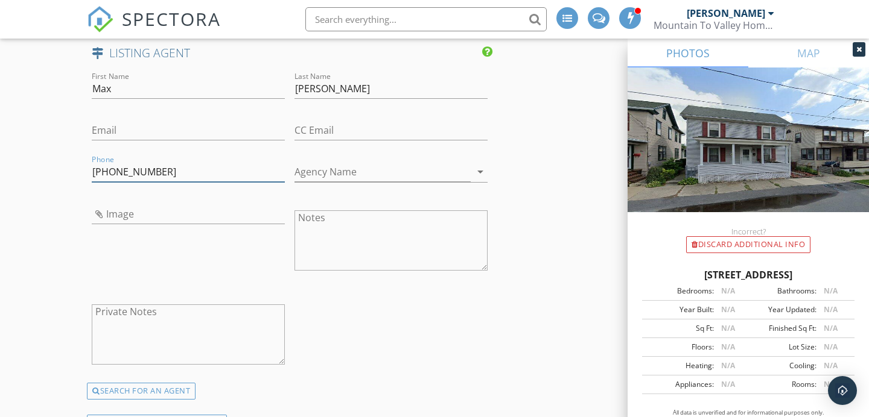
type input "570-764-0206"
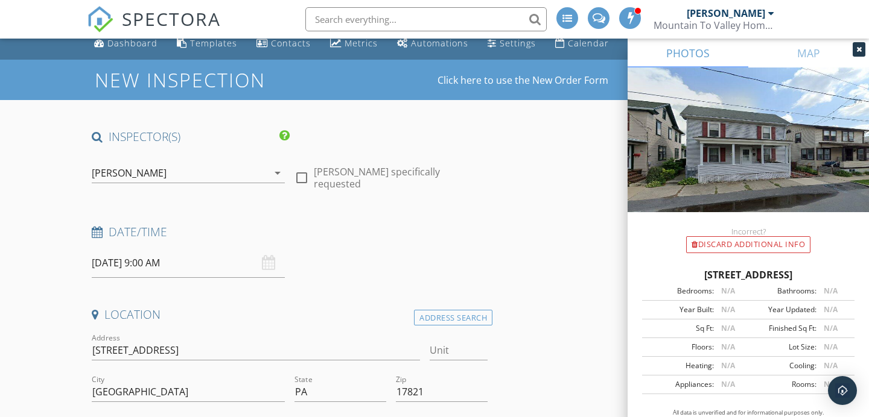
scroll to position [0, 0]
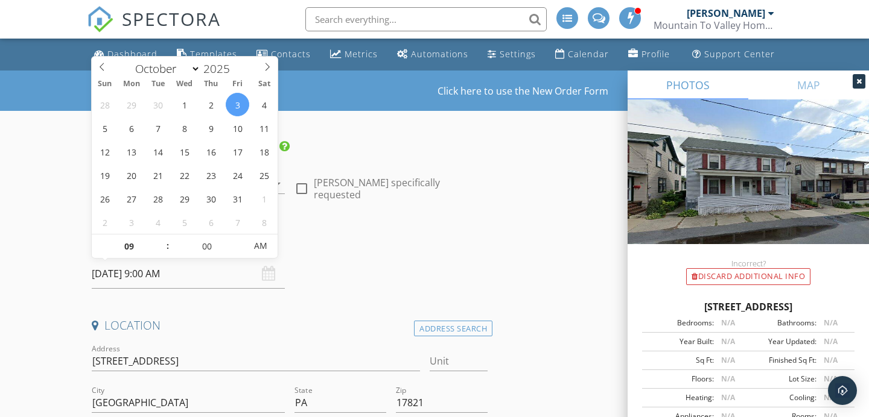
click at [218, 277] on input "10/03/2025 9:00 AM" at bounding box center [188, 274] width 193 height 30
type input "10"
type input "10/03/2025 10:00 AM"
click at [159, 238] on span at bounding box center [161, 241] width 8 height 12
type input "11"
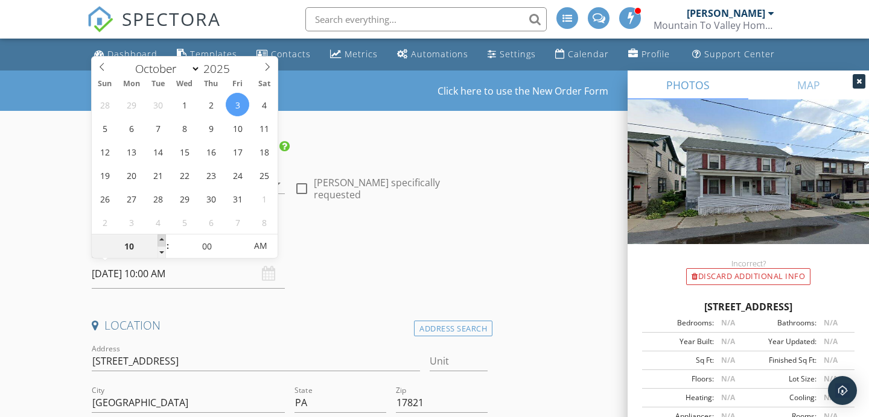
type input "10/03/2025 11:00 AM"
click at [159, 238] on span at bounding box center [161, 241] width 8 height 12
type input "12"
type input "10/03/2025 12:00 PM"
click at [159, 238] on span at bounding box center [161, 241] width 8 height 12
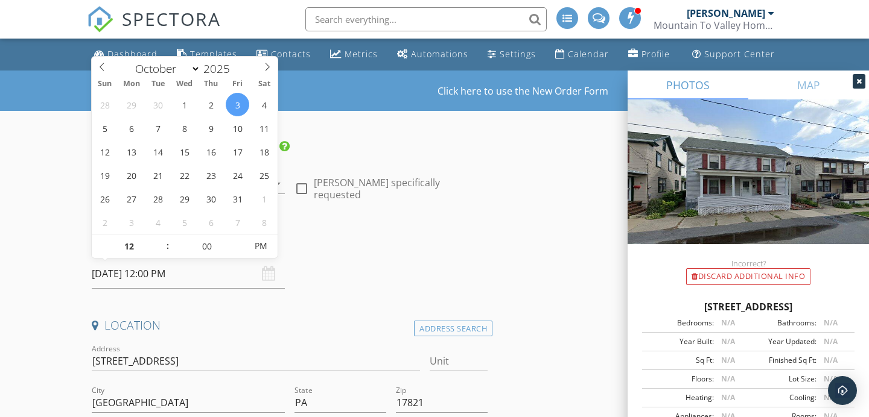
click at [446, 244] on h4 "Date/Time" at bounding box center [290, 243] width 396 height 16
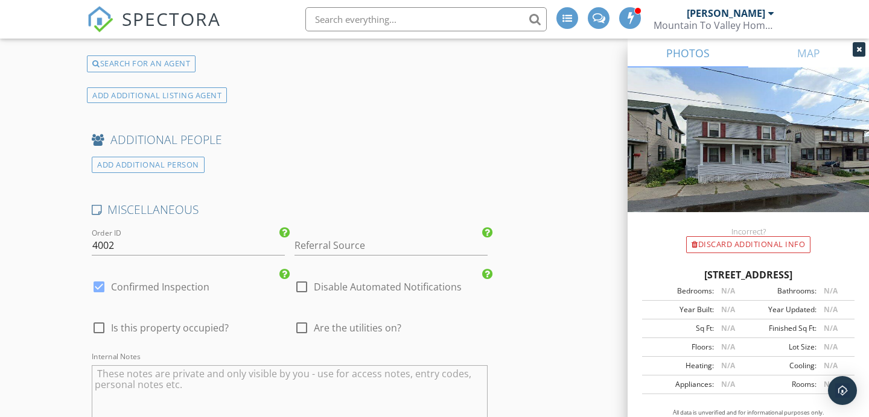
scroll to position [2774, 0]
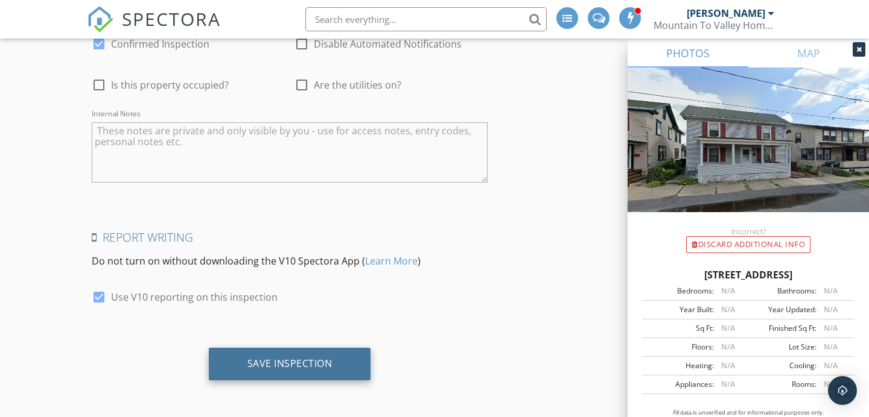
click at [302, 349] on div "Save Inspection" at bounding box center [290, 364] width 162 height 33
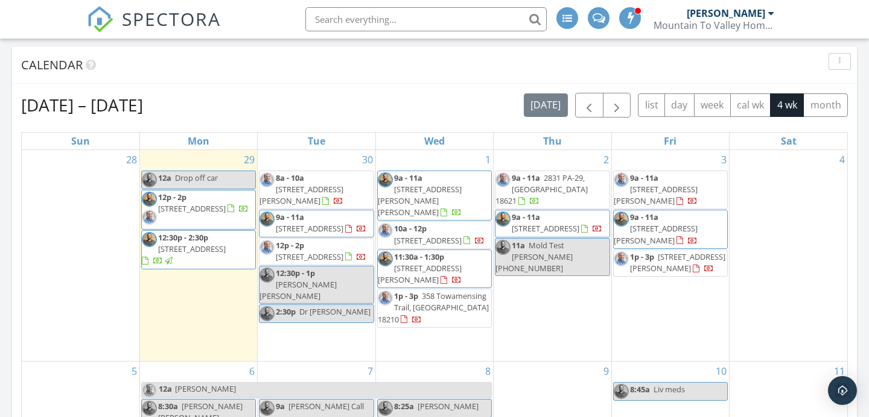
scroll to position [482, 0]
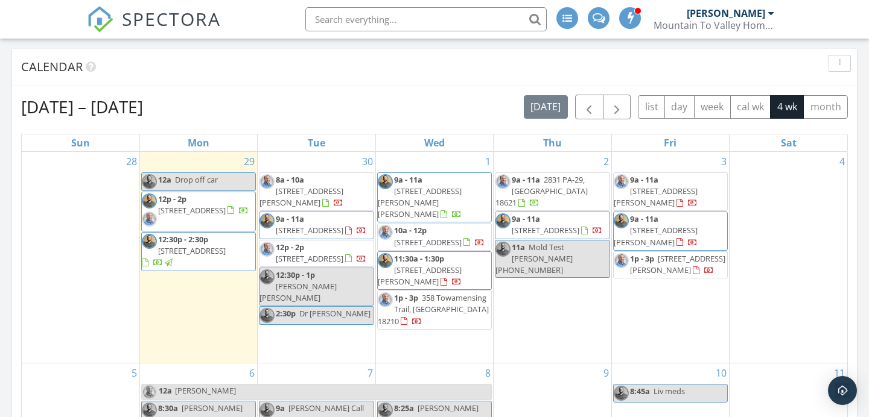
click at [463, 19] on input "text" at bounding box center [425, 19] width 241 height 24
type input "[PERSON_NAME]"
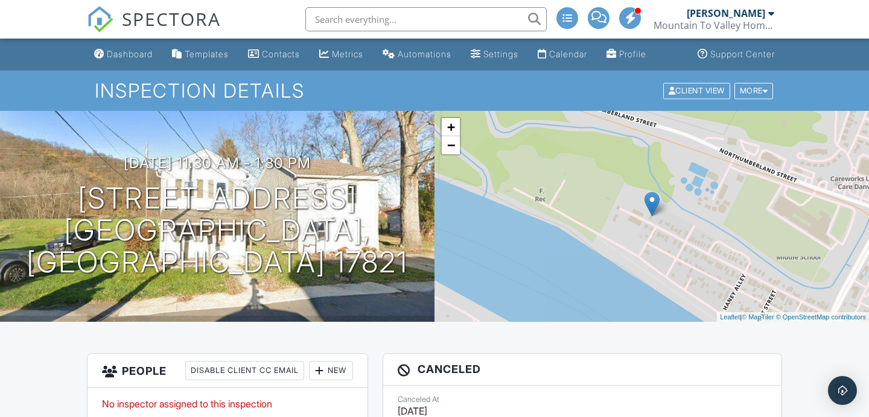
click at [151, 59] on div "Dashboard" at bounding box center [130, 54] width 46 height 10
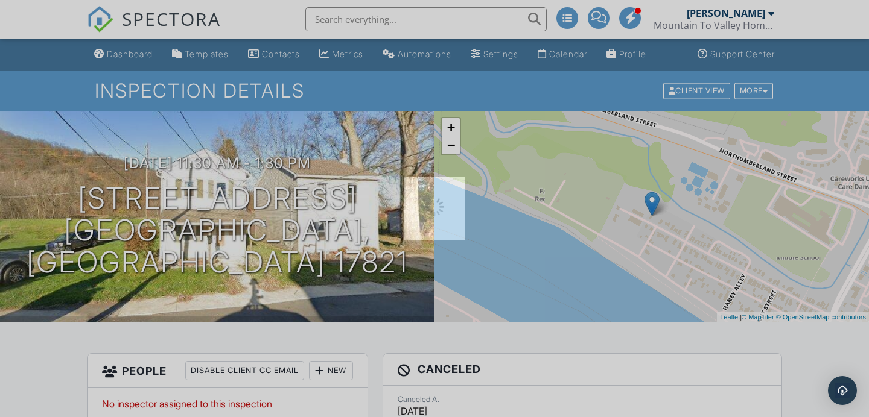
scroll to position [1, 0]
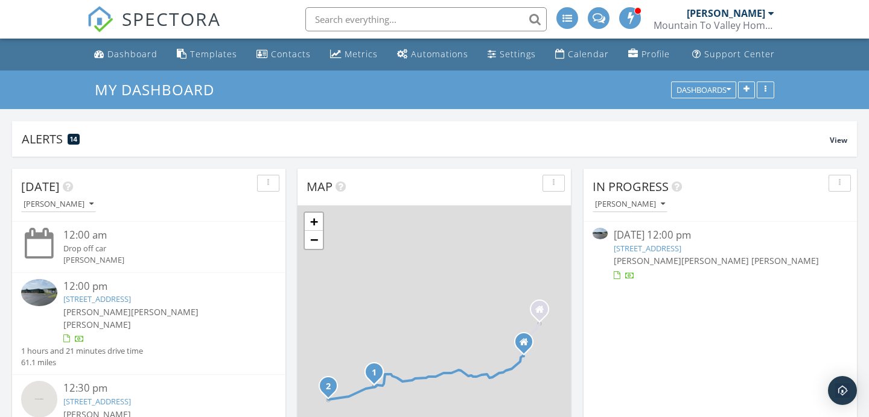
scroll to position [259, 273]
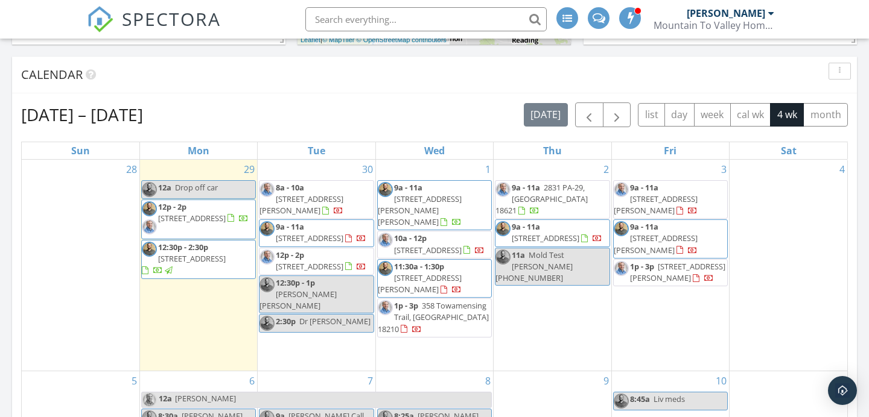
scroll to position [529, 0]
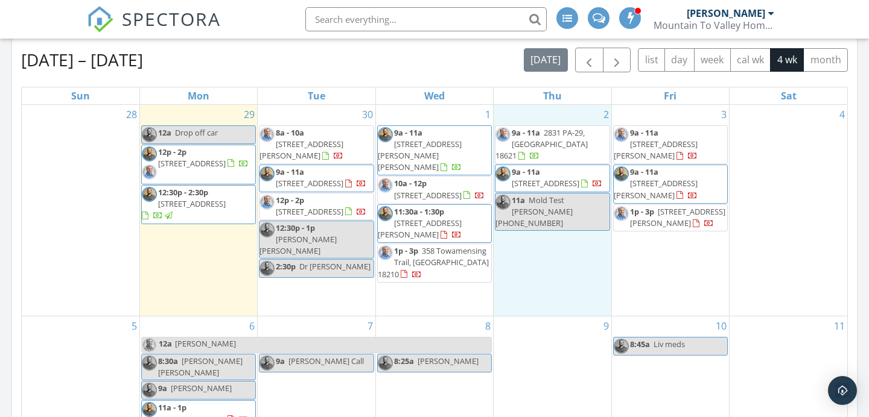
click at [546, 263] on div "2 9a - 11a 2831 PA-29, Hunlock Creek 18621 9a - 11a 438 Division St, Mountain T…" at bounding box center [551, 210] width 117 height 211
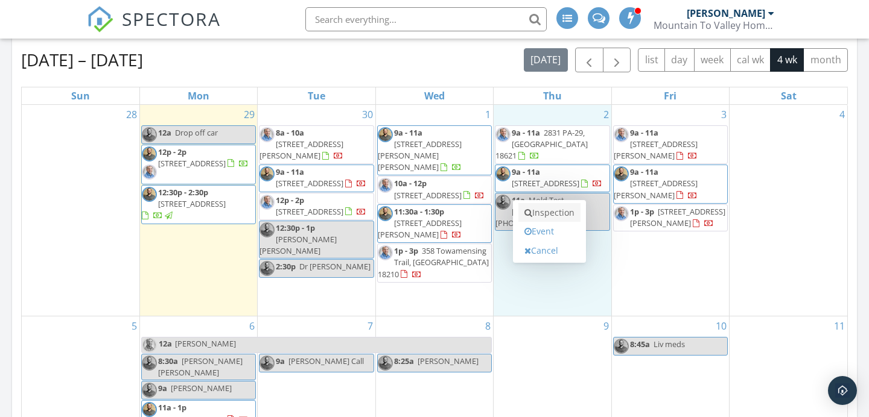
click at [545, 212] on link "Inspection" at bounding box center [549, 212] width 62 height 19
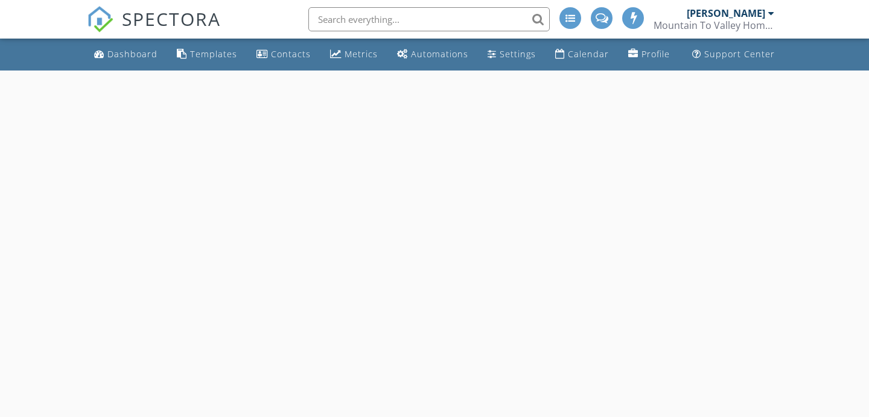
select select "9"
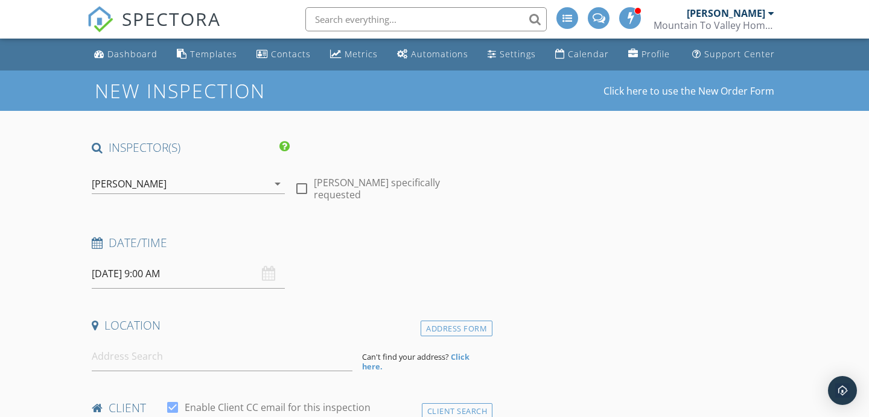
click at [194, 264] on input "[DATE] 9:00 AM" at bounding box center [188, 274] width 193 height 30
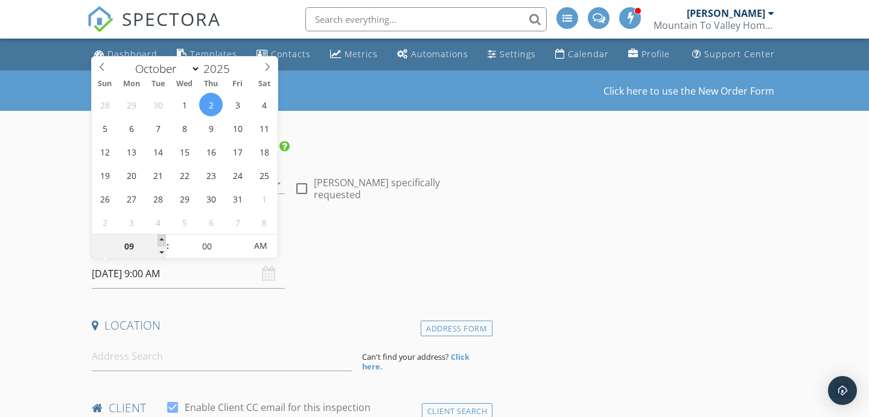
type input "10"
type input "[DATE] 10:00 AM"
click at [162, 239] on span at bounding box center [161, 241] width 8 height 12
type input "11"
type input "[DATE] 11:00 AM"
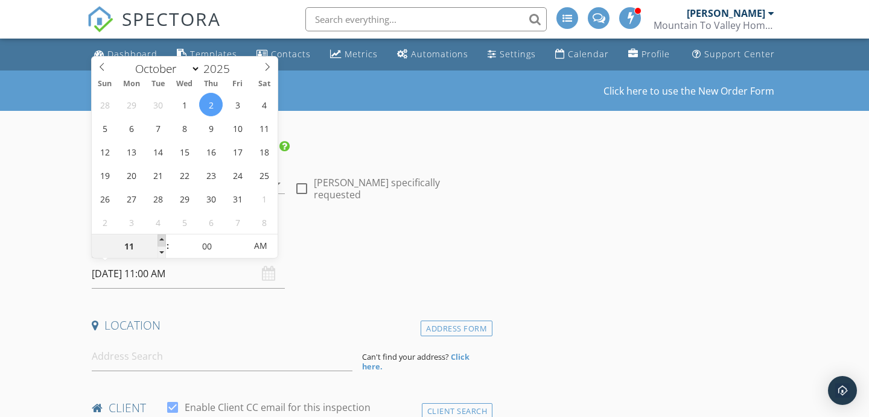
click at [162, 239] on span at bounding box center [161, 241] width 8 height 12
type input "12"
type input "[DATE] 12:00 PM"
click at [162, 239] on span at bounding box center [161, 241] width 8 height 12
type input "01"
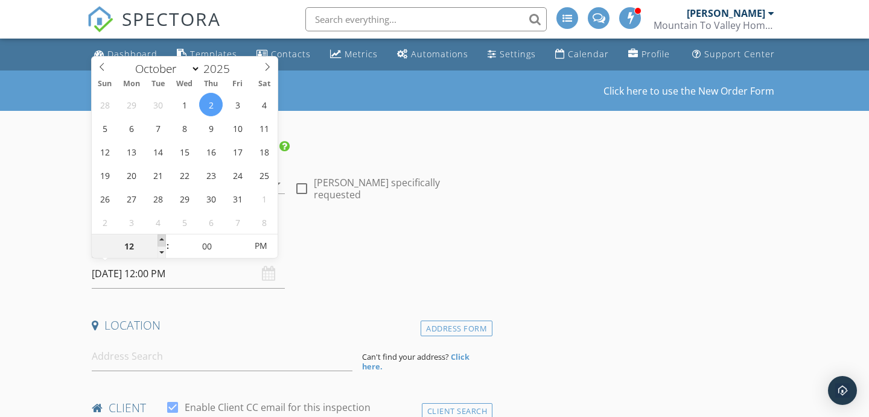
type input "[DATE] 1:00 PM"
click at [162, 239] on span at bounding box center [161, 241] width 8 height 12
click at [209, 348] on input at bounding box center [222, 357] width 261 height 30
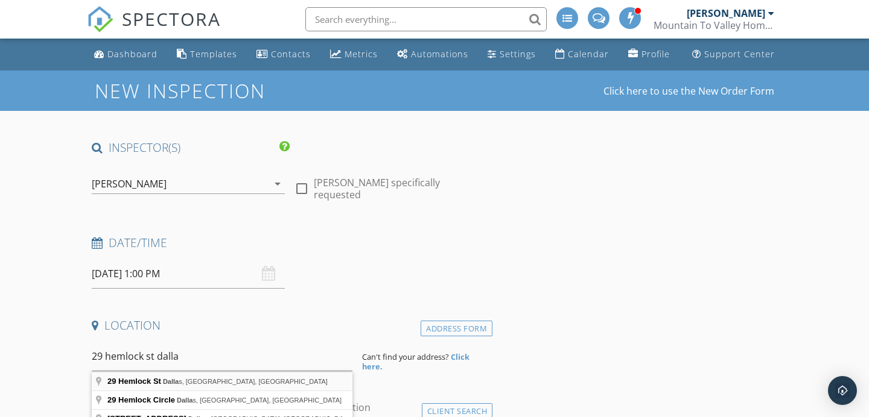
type input "[STREET_ADDRESS]"
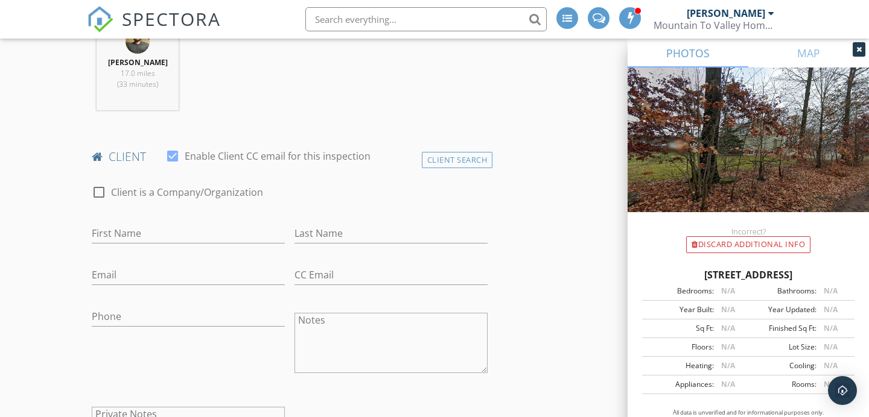
scroll to position [544, 0]
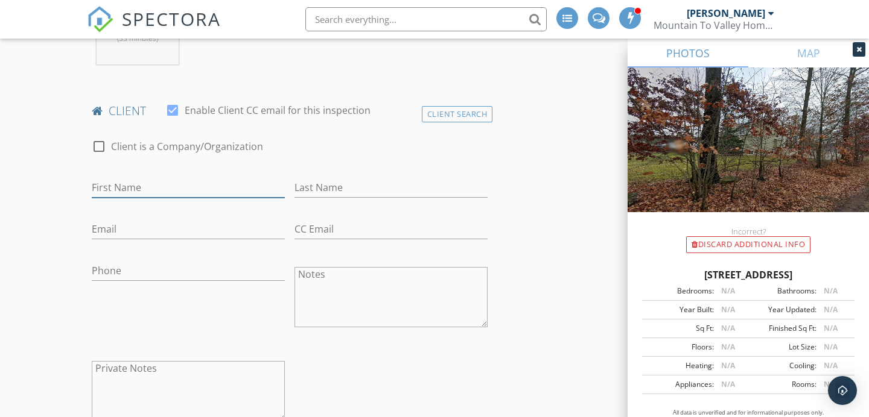
click at [197, 191] on input "First Name" at bounding box center [188, 188] width 193 height 20
type input "[PERSON_NAME]"
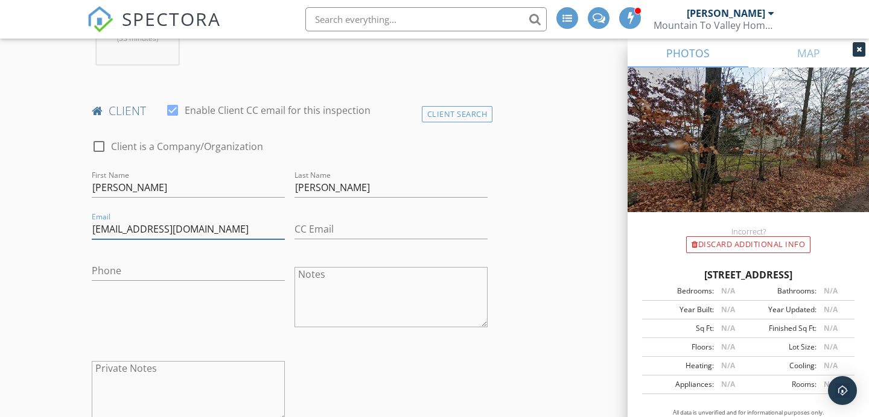
type input "[EMAIL_ADDRESS][DOMAIN_NAME]"
click at [181, 270] on input "Phone" at bounding box center [188, 271] width 193 height 20
type input "[PHONE_NUMBER]"
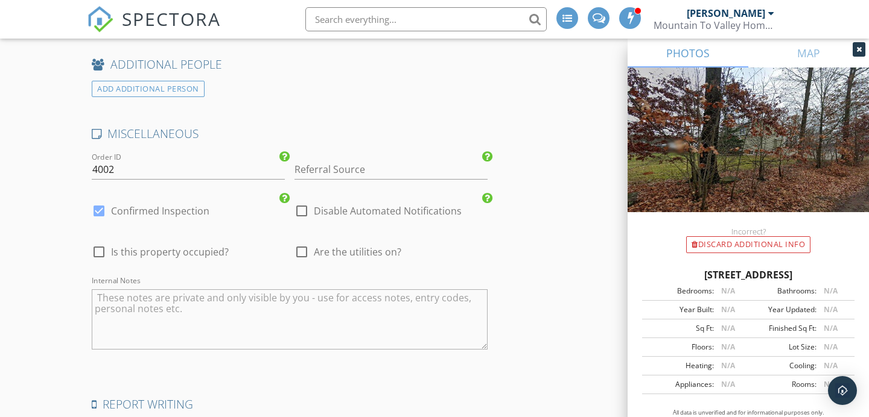
scroll to position [1885, 0]
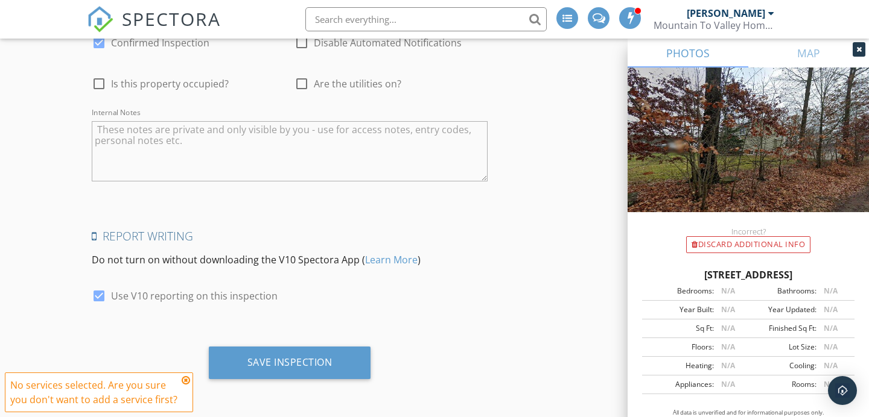
click at [185, 382] on icon at bounding box center [186, 381] width 8 height 10
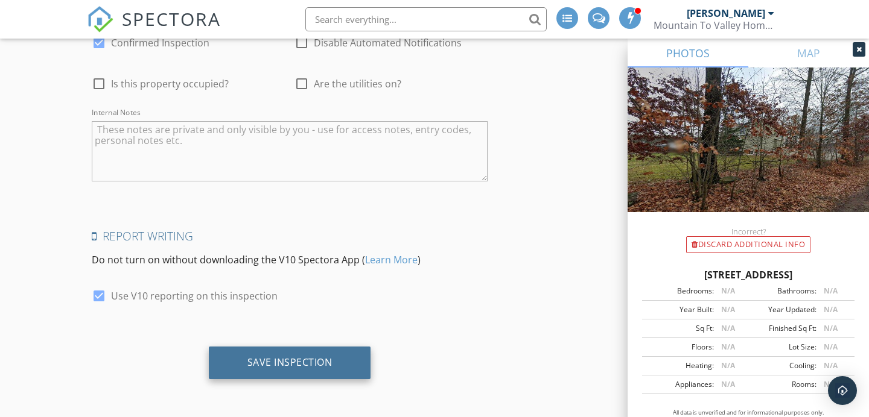
click at [242, 375] on div "Save Inspection" at bounding box center [290, 363] width 162 height 33
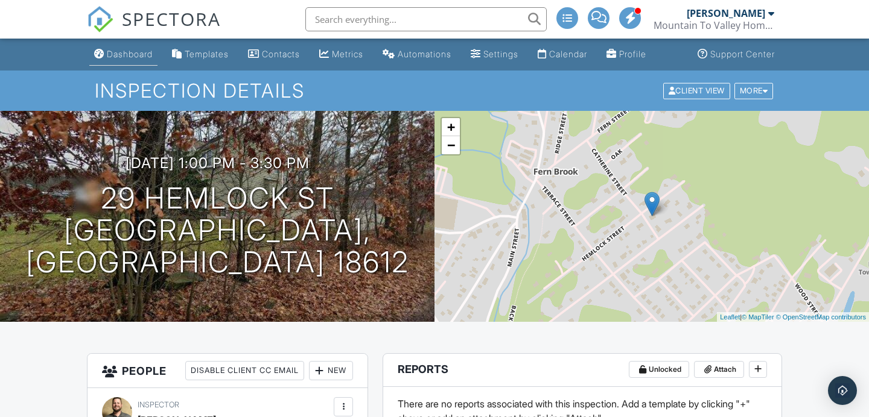
click at [142, 48] on link "Dashboard" at bounding box center [123, 54] width 68 height 22
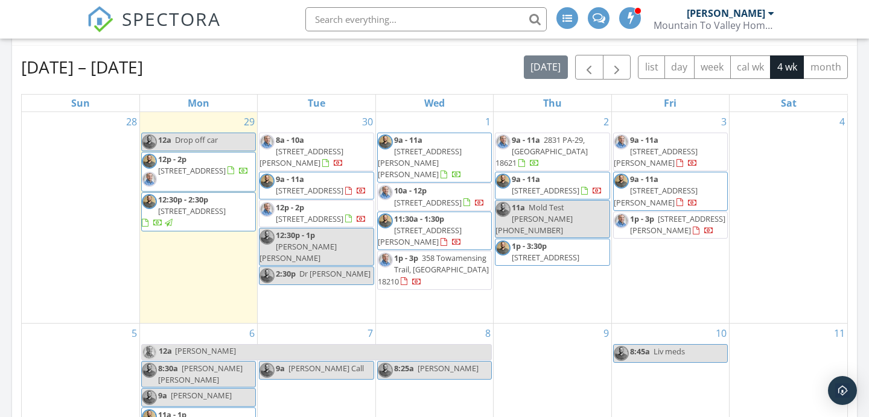
scroll to position [591, 0]
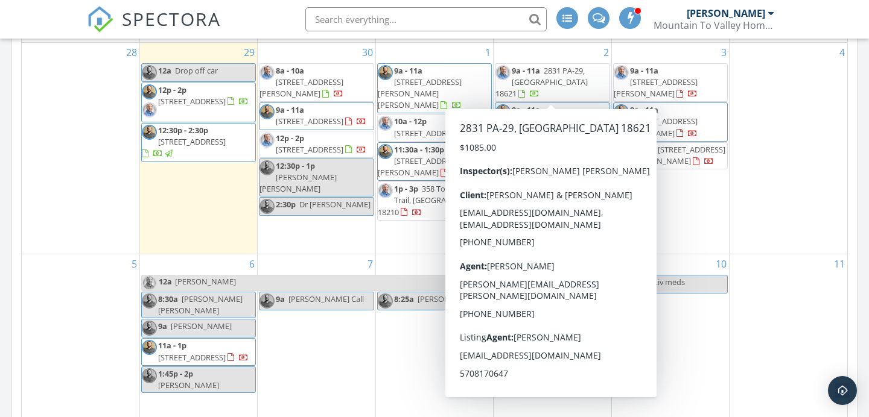
click at [439, 9] on input "text" at bounding box center [425, 19] width 241 height 24
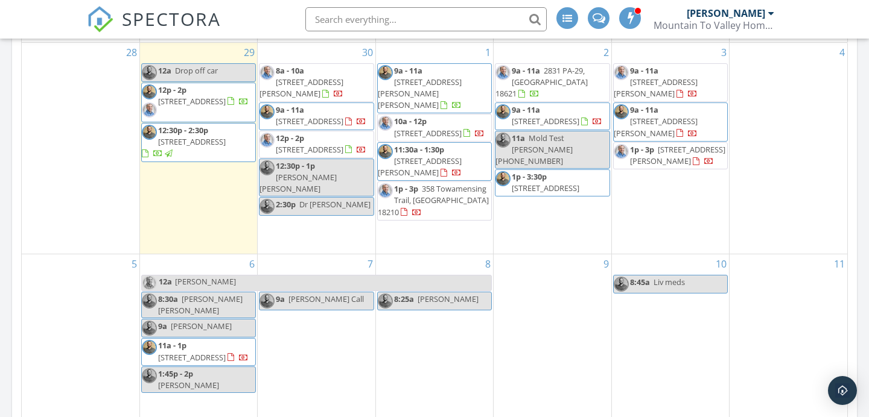
type input "m"
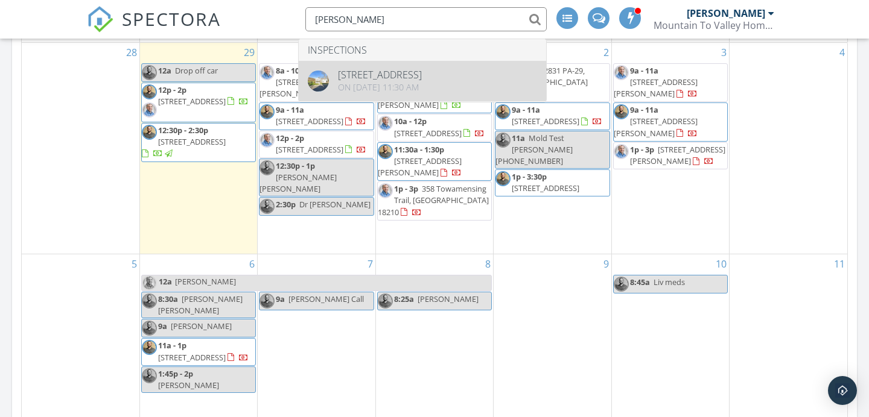
type input "matthew taylor"
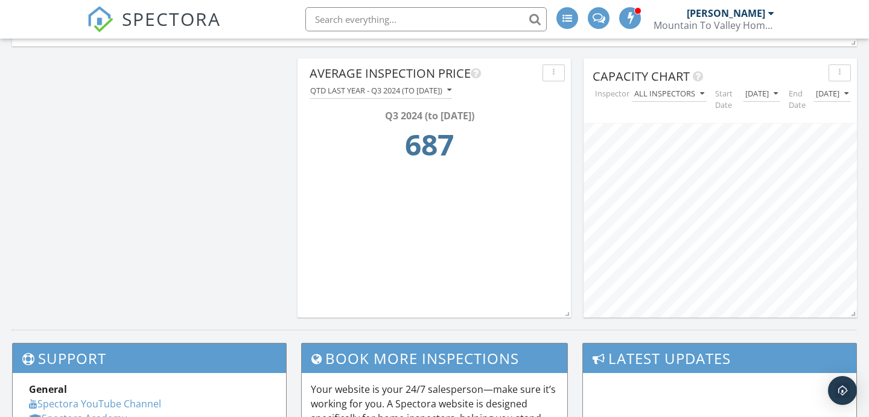
scroll to position [1079, 0]
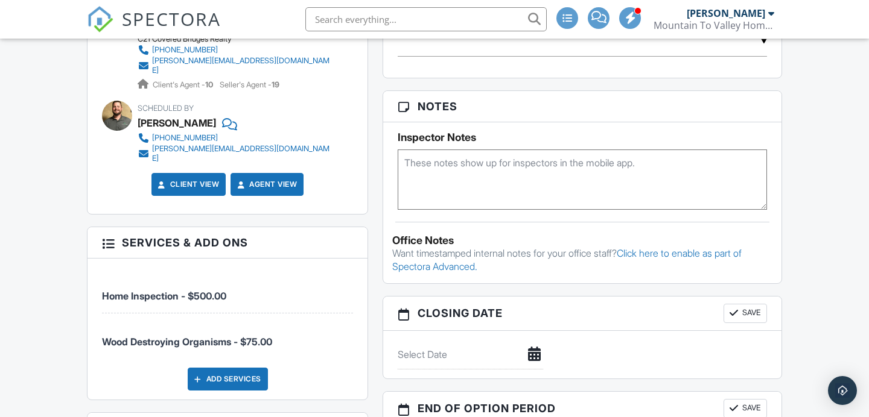
scroll to position [631, 0]
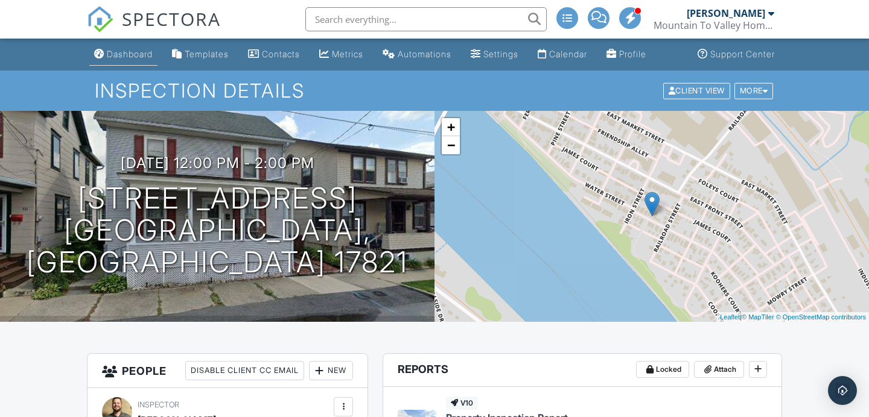
click at [97, 39] on div "SPECTORA" at bounding box center [154, 19] width 134 height 39
click at [126, 55] on div "Dashboard" at bounding box center [130, 54] width 46 height 10
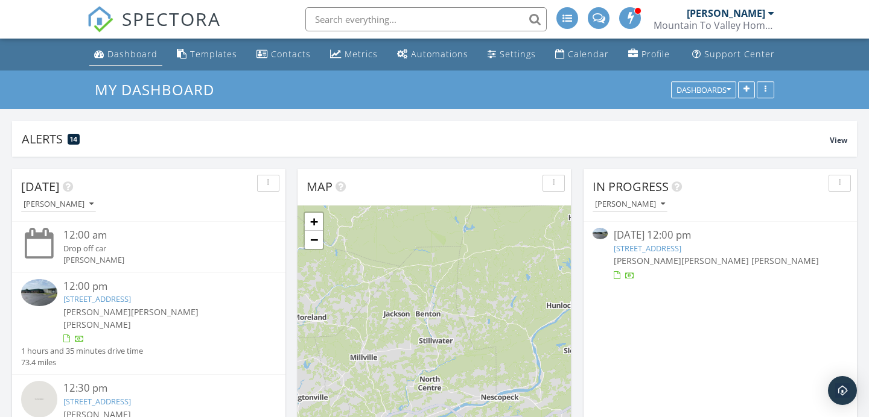
click at [145, 52] on div "Dashboard" at bounding box center [132, 53] width 50 height 11
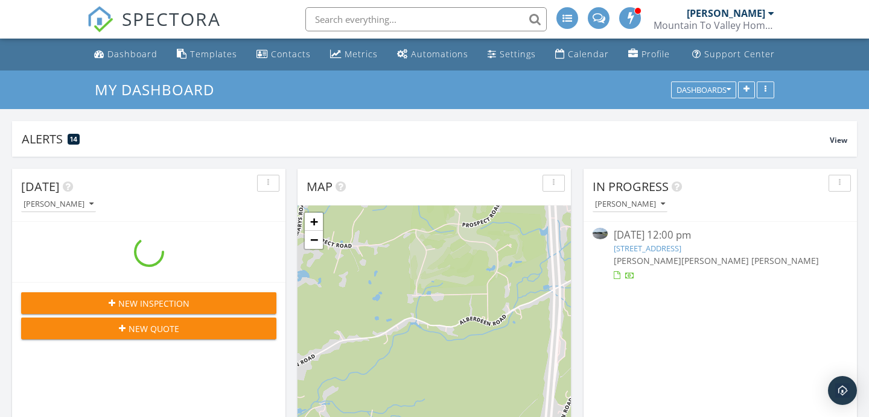
scroll to position [259, 273]
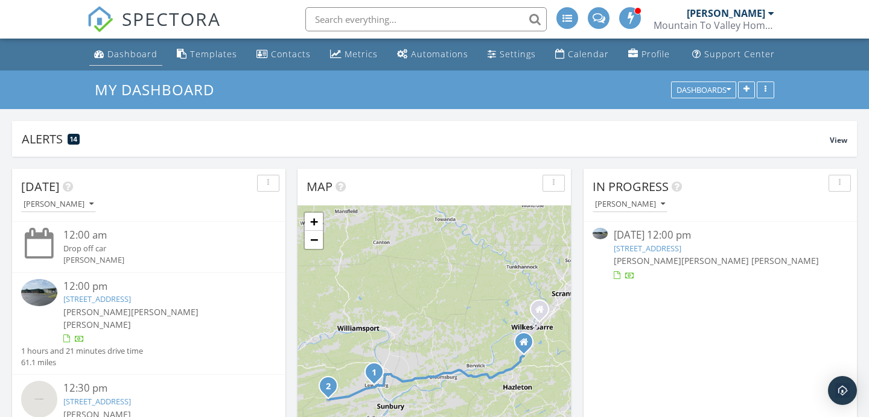
click at [108, 54] on div "Dashboard" at bounding box center [132, 53] width 50 height 11
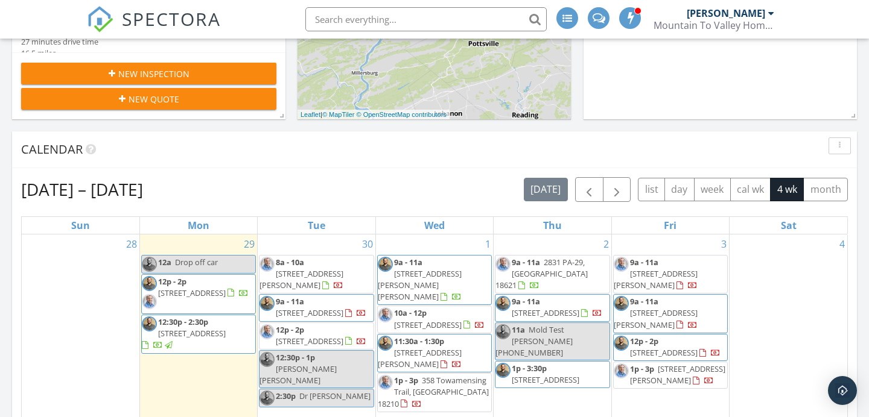
scroll to position [387, 0]
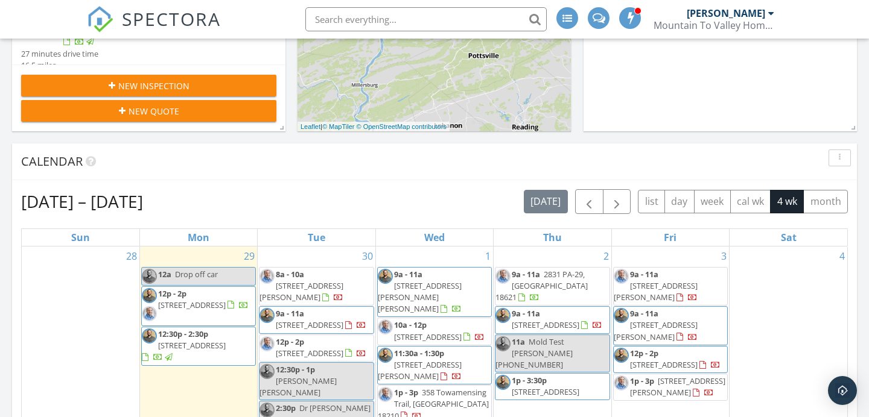
click at [363, 8] on input "text" at bounding box center [425, 19] width 241 height 24
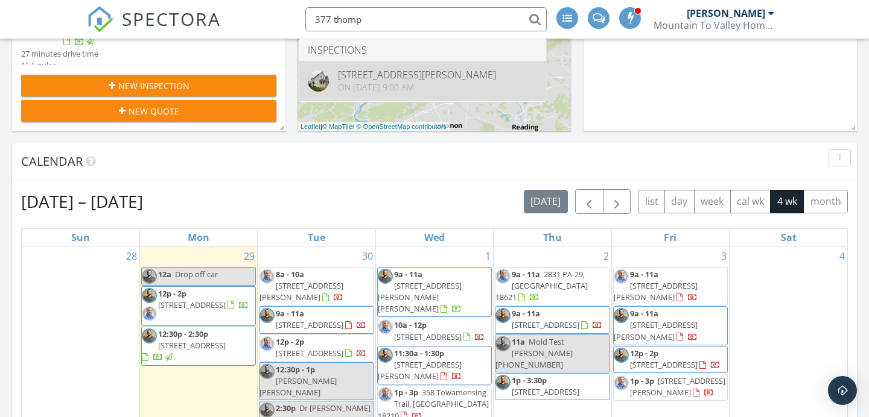
type input "377 thomp"
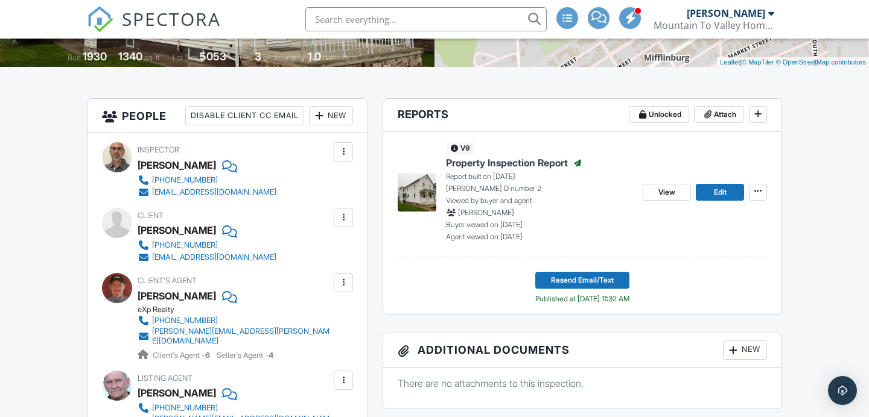
scroll to position [268, 0]
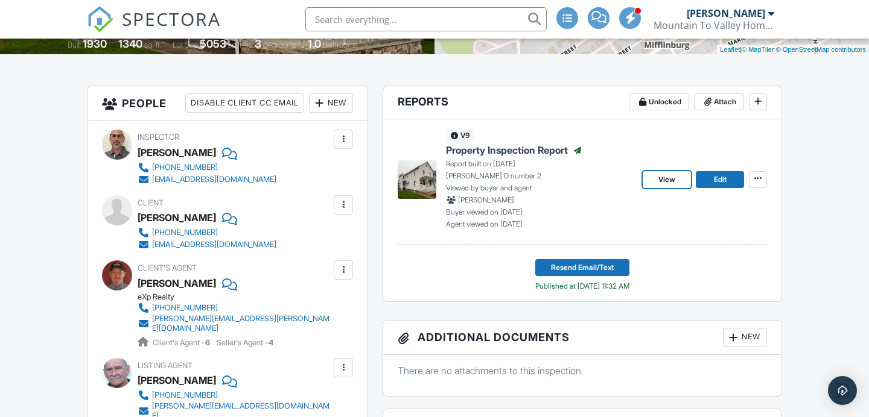
click at [660, 176] on span "View" at bounding box center [666, 180] width 17 height 12
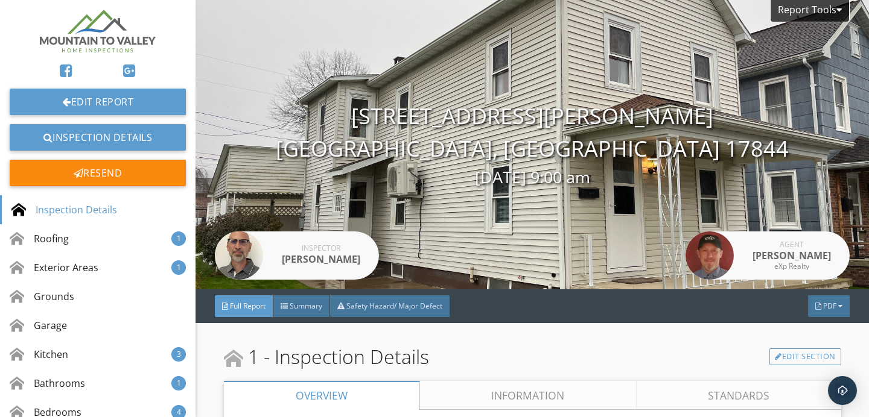
click at [312, 317] on div "Full Report Summary Safety Hazard/ Major Defect PDF" at bounding box center [531, 307] width 673 height 34
click at [313, 314] on div "Summary" at bounding box center [301, 307] width 57 height 22
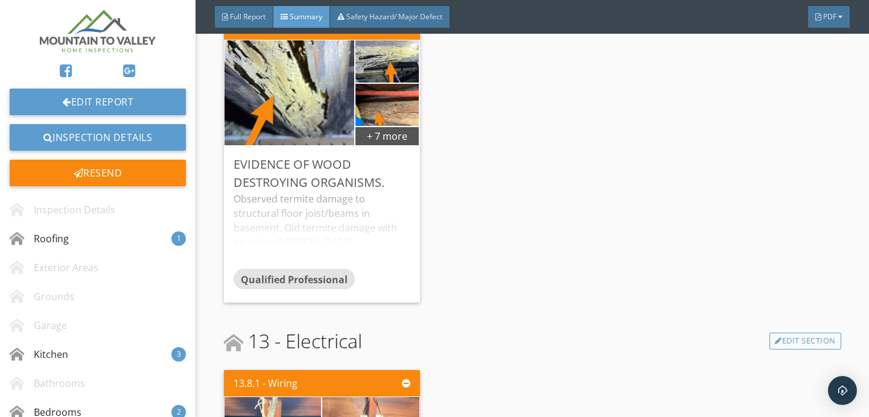
scroll to position [1411, 0]
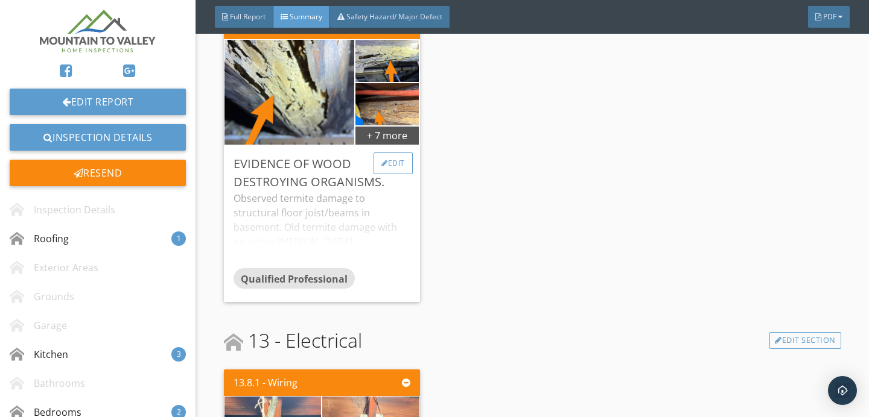
click at [382, 173] on div "Edit" at bounding box center [392, 164] width 39 height 22
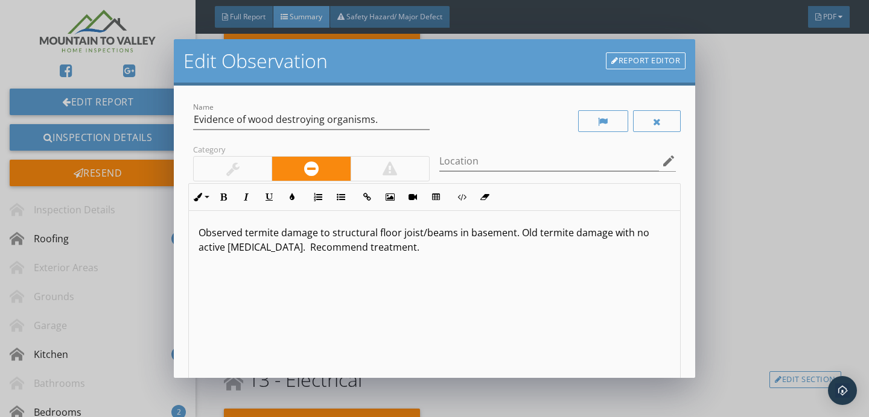
click at [755, 111] on div "Edit Observation Report Editor Name Evidence of wood destroying organisms. Cate…" at bounding box center [434, 208] width 869 height 417
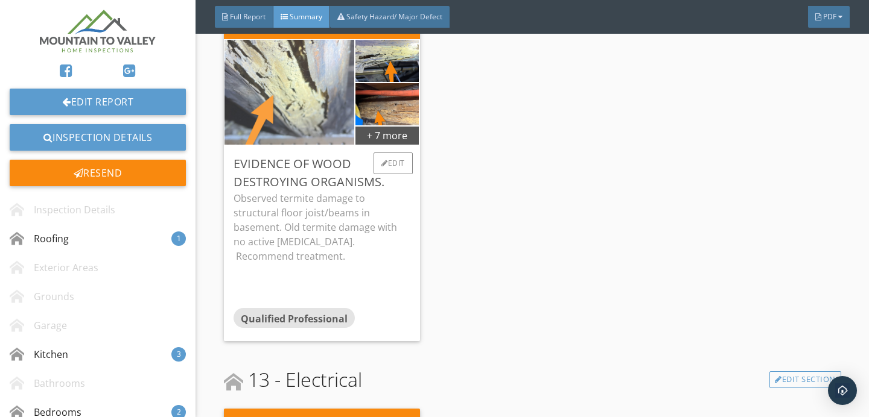
click at [286, 125] on img at bounding box center [289, 92] width 197 height 262
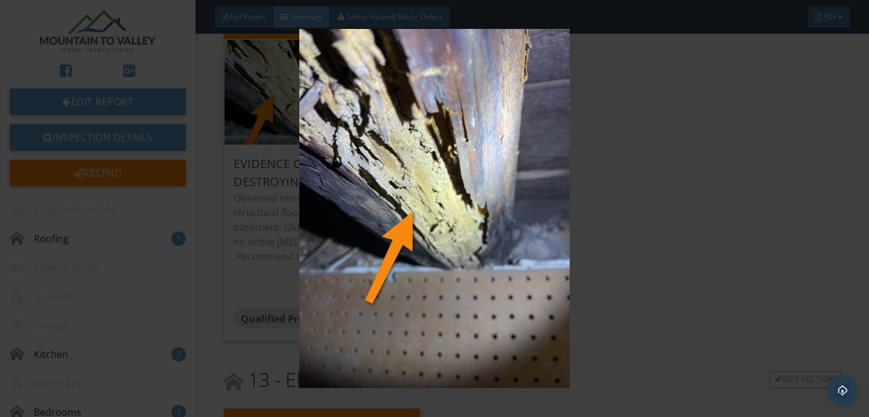
click at [514, 200] on img at bounding box center [434, 209] width 788 height 360
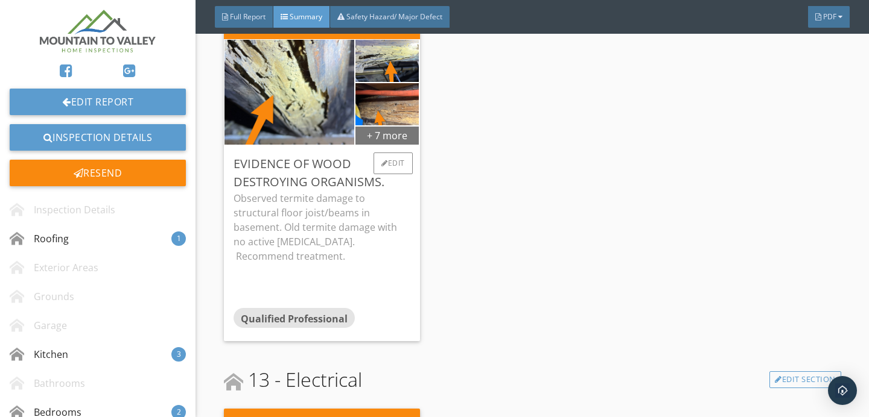
click at [394, 138] on div "+ 7 more" at bounding box center [387, 134] width 64 height 19
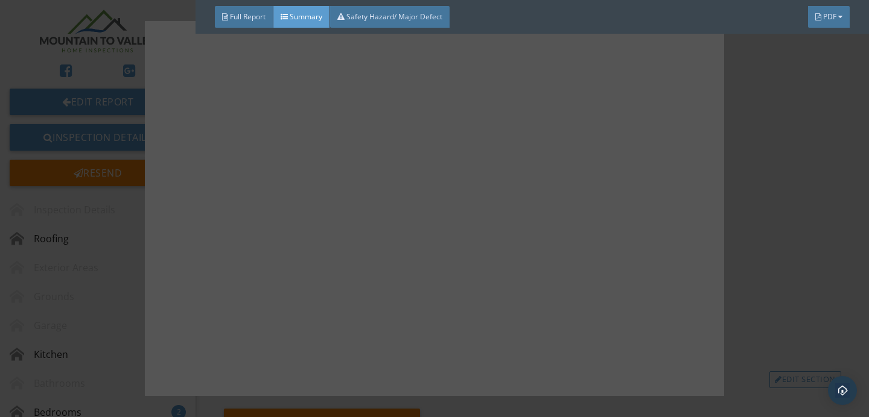
scroll to position [233, 0]
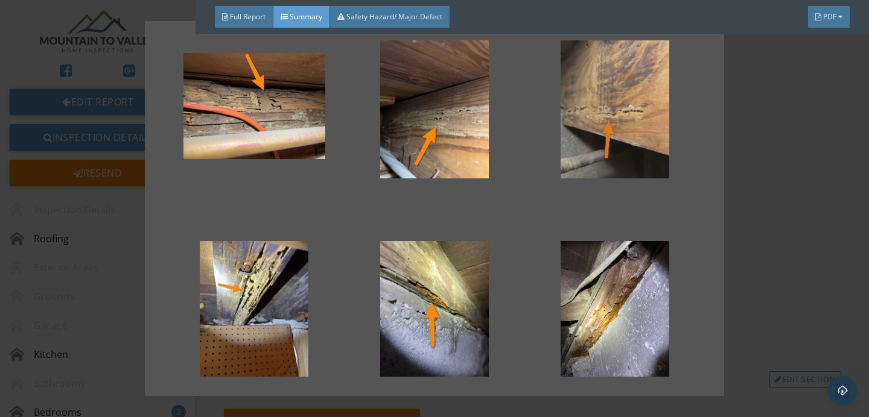
click at [579, 128] on div at bounding box center [614, 106] width 142 height 145
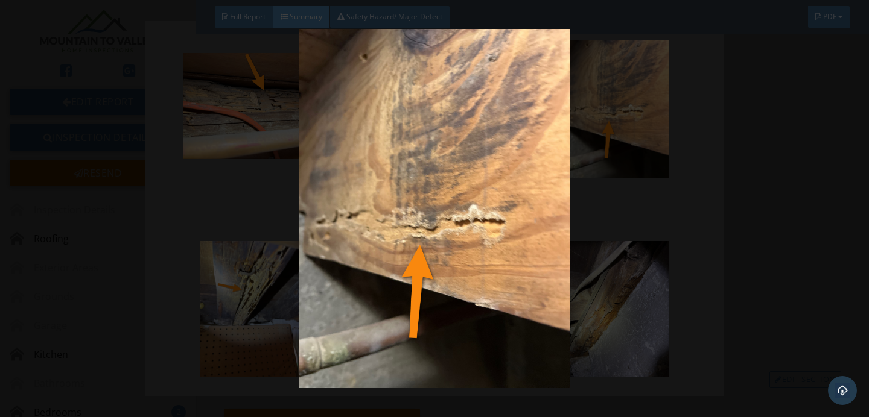
click at [464, 163] on img at bounding box center [434, 209] width 788 height 360
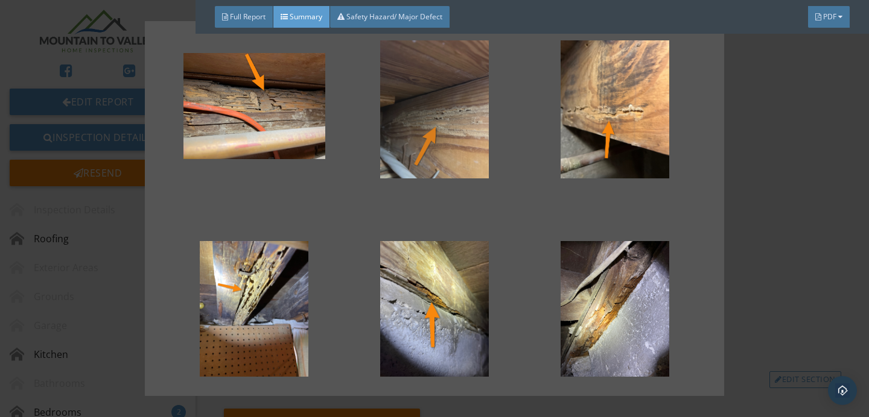
click at [411, 136] on div at bounding box center [435, 106] width 142 height 145
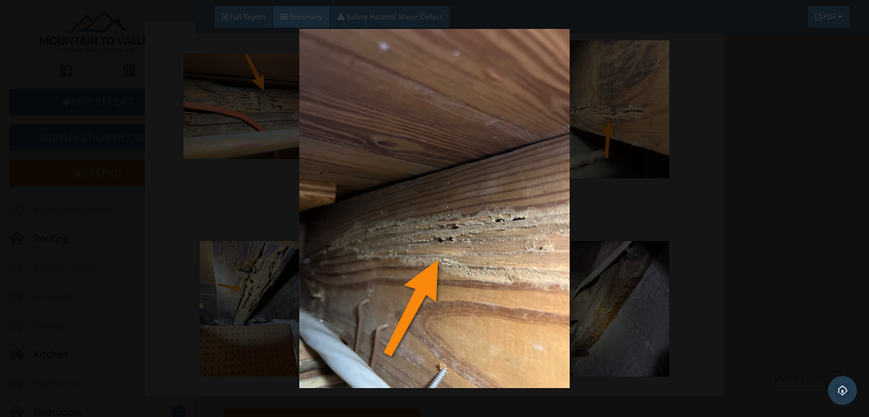
click at [411, 136] on img at bounding box center [434, 209] width 788 height 360
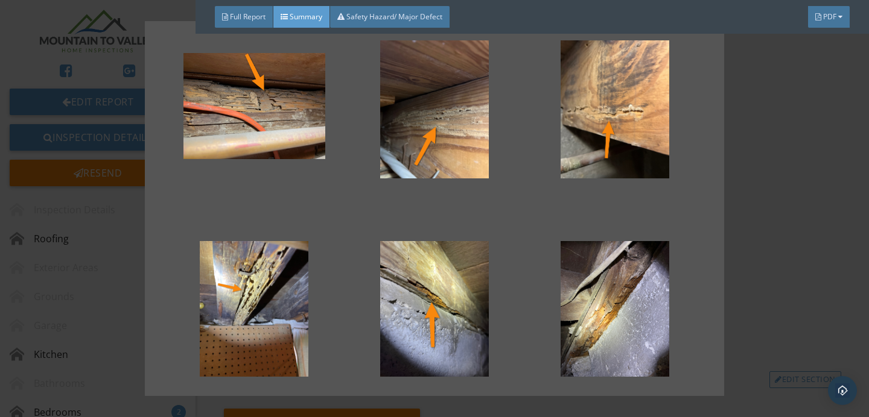
scroll to position [234, 0]
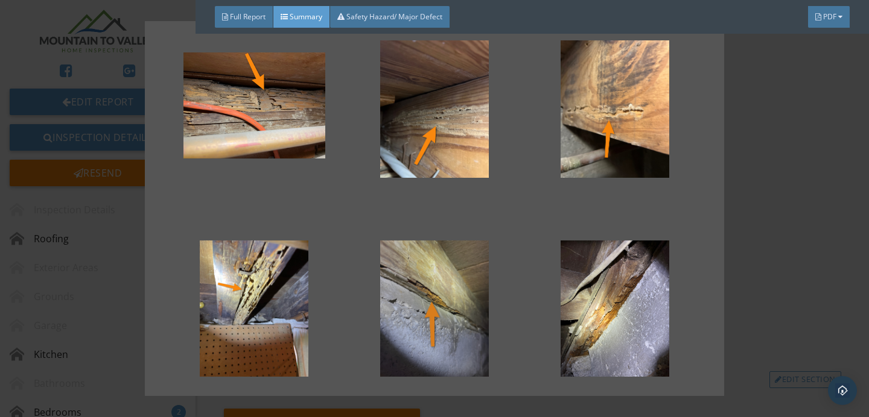
click at [413, 287] on div at bounding box center [435, 313] width 142 height 145
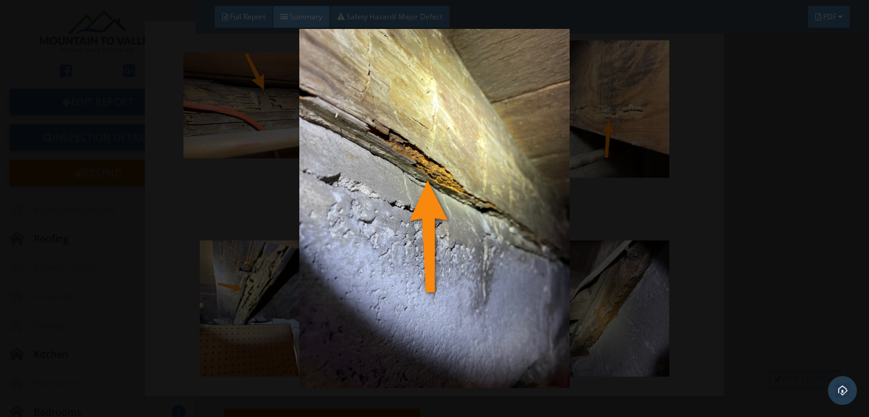
click at [437, 282] on img at bounding box center [434, 209] width 788 height 360
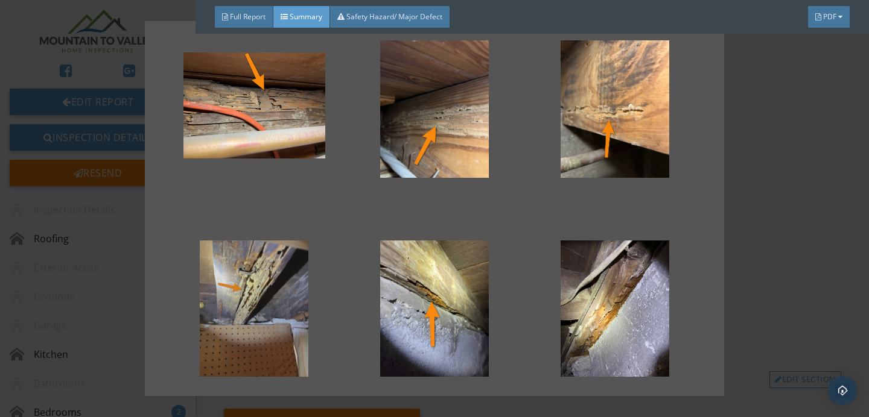
click at [280, 319] on div at bounding box center [254, 313] width 142 height 145
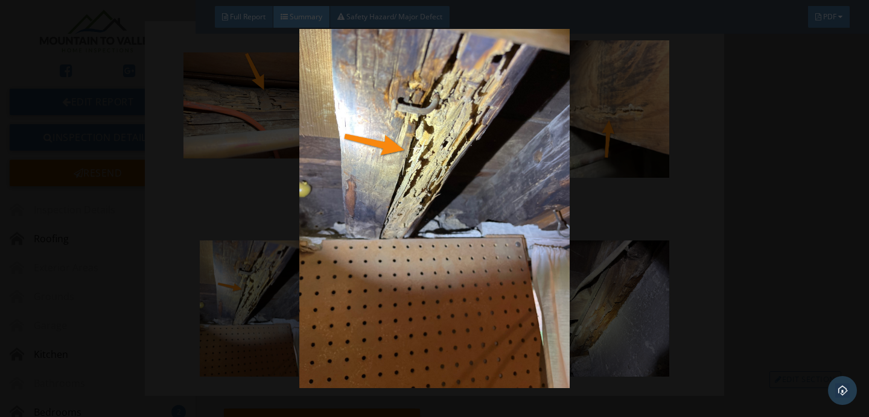
click at [415, 103] on img at bounding box center [434, 209] width 788 height 360
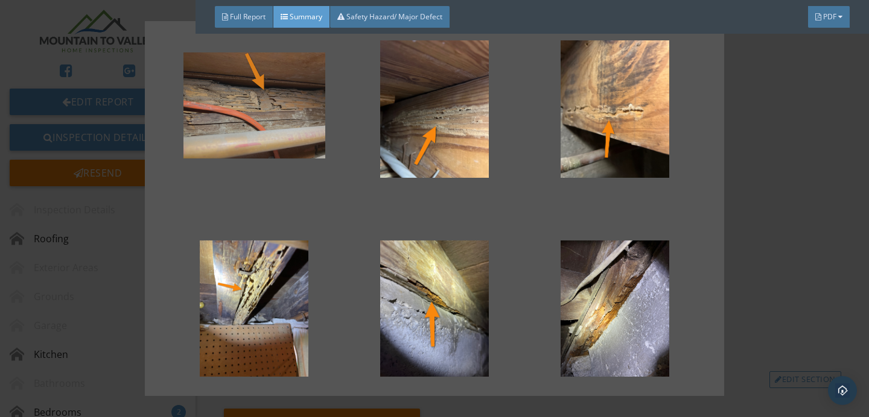
click at [201, 41] on div at bounding box center [254, 105] width 142 height 145
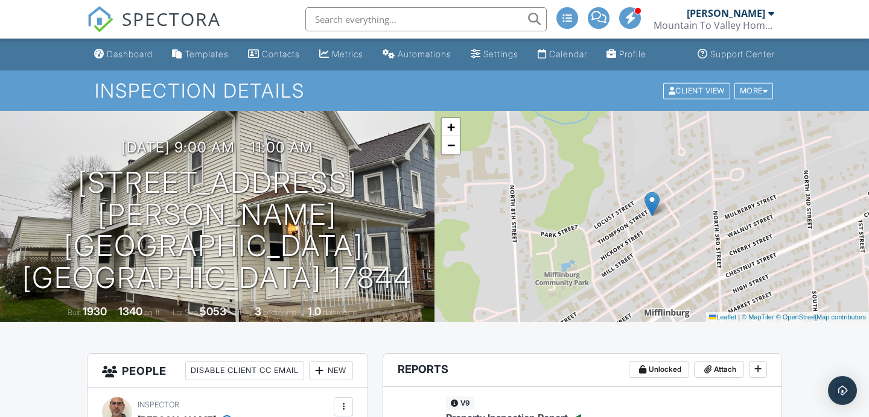
scroll to position [126, 0]
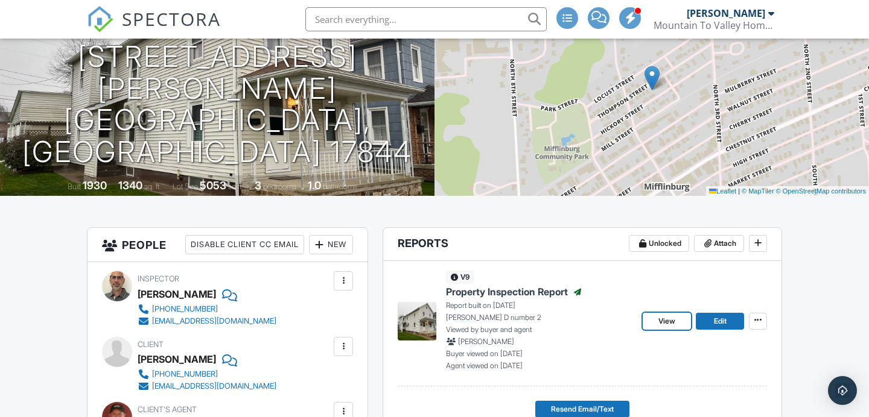
click at [674, 322] on span "View" at bounding box center [666, 321] width 17 height 12
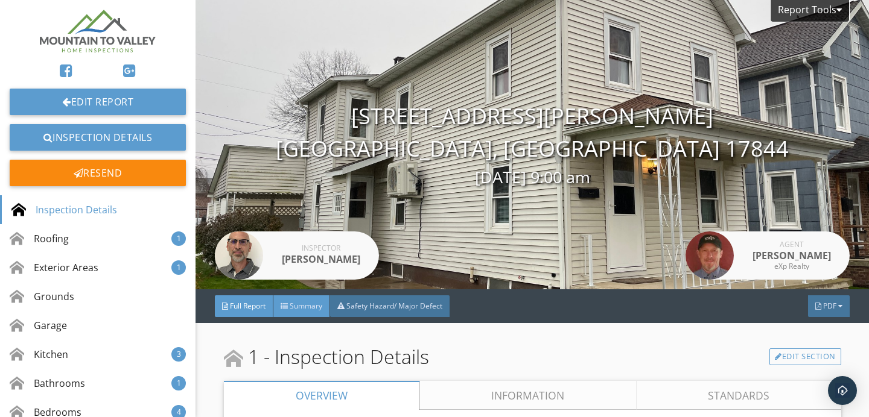
click at [278, 302] on div "Summary" at bounding box center [301, 307] width 57 height 22
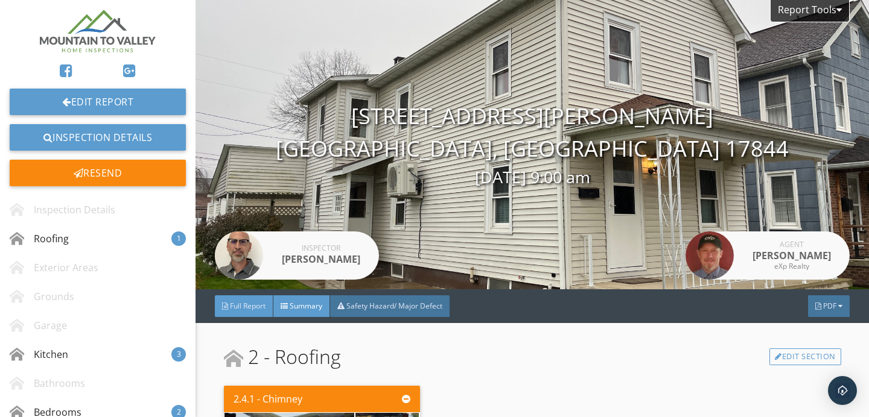
click at [248, 299] on div "Full Report" at bounding box center [244, 307] width 59 height 22
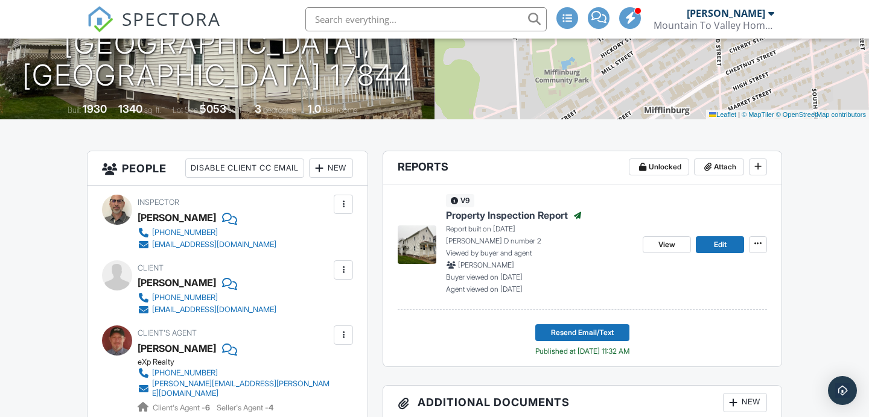
scroll to position [262, 0]
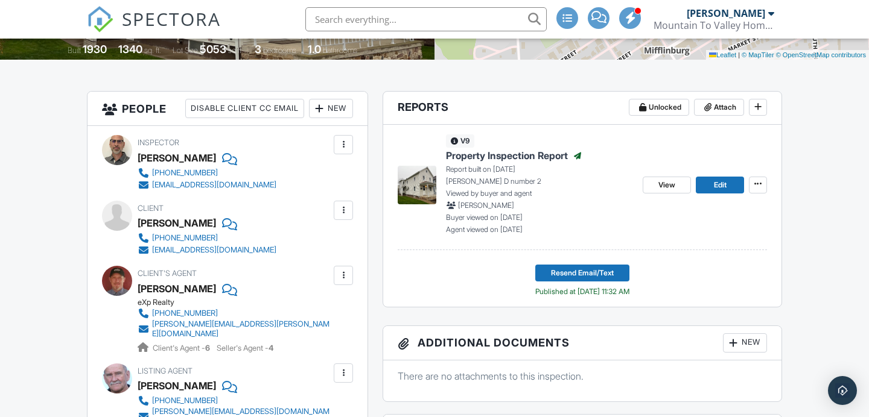
click at [197, 252] on div "[EMAIL_ADDRESS][DOMAIN_NAME]" at bounding box center [214, 251] width 124 height 10
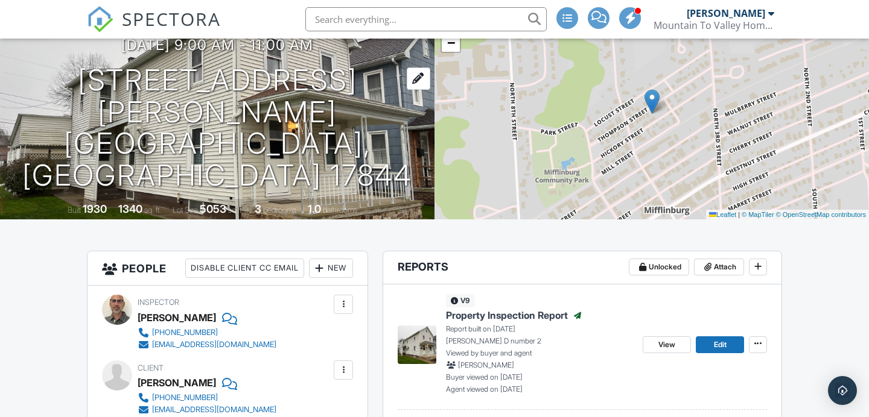
scroll to position [74, 0]
